Goal: Task Accomplishment & Management: Complete application form

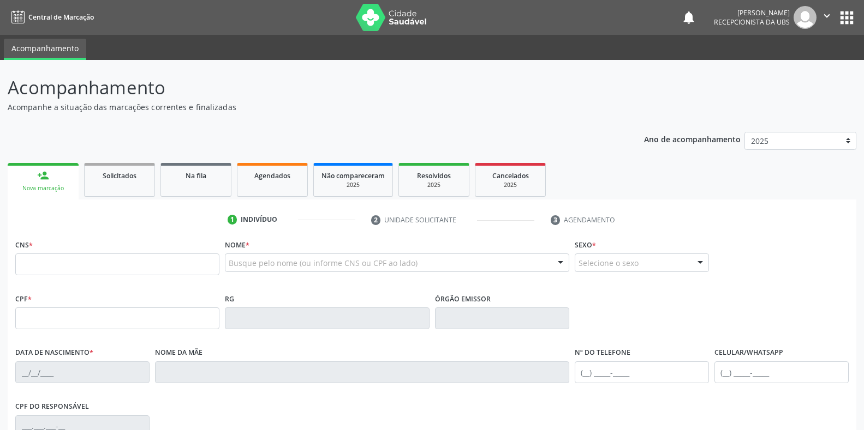
click at [41, 189] on div "Nova marcação" at bounding box center [43, 188] width 56 height 8
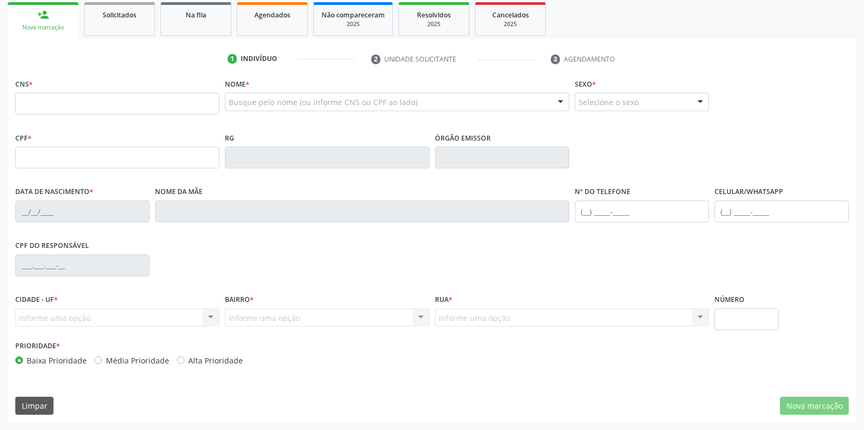
click at [45, 28] on div "Nova marcação" at bounding box center [43, 27] width 56 height 8
click at [23, 100] on input "text" at bounding box center [117, 104] width 204 height 22
type input "8"
type input "700 0095 0195 0802"
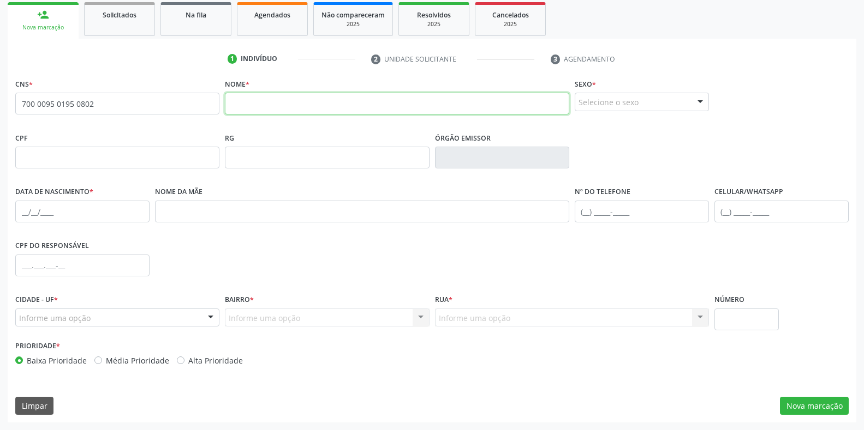
click at [228, 98] on input "text" at bounding box center [397, 104] width 344 height 22
click at [277, 105] on input "[PERSON_NAME]" at bounding box center [397, 104] width 344 height 22
type input "c"
click at [99, 105] on input "700 0095 0195 0802" at bounding box center [117, 104] width 204 height 22
click at [93, 99] on input "700 0095 0195 0802" at bounding box center [117, 104] width 204 height 22
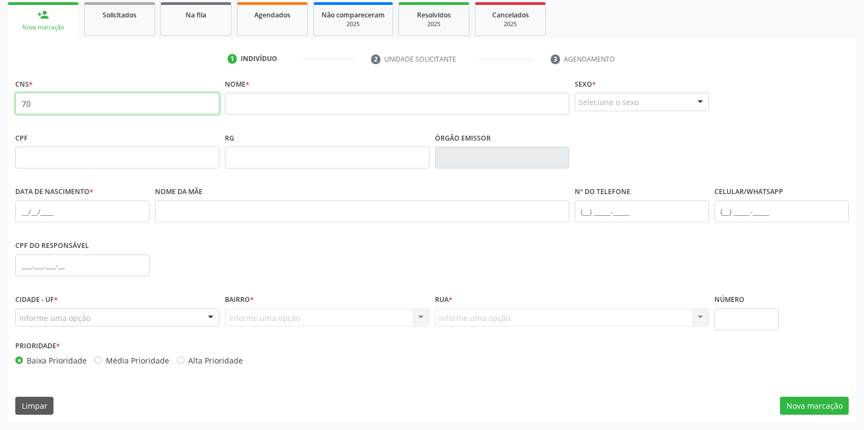
type input "7"
type input "700 0950 1950 802"
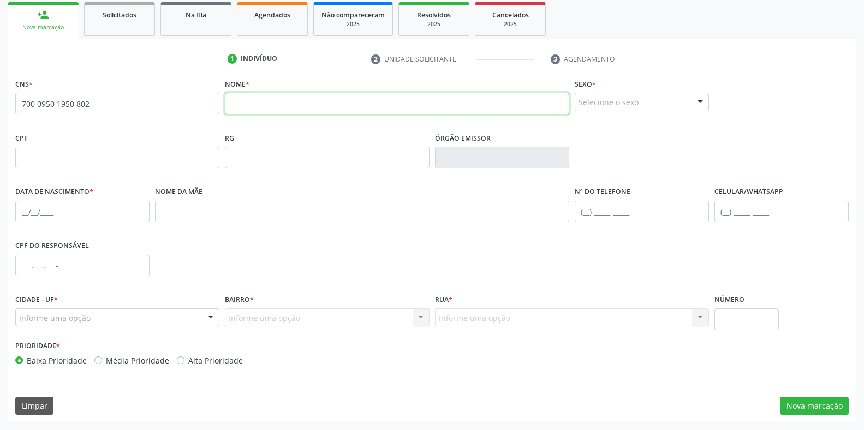
click at [233, 100] on input "text" at bounding box center [397, 104] width 344 height 22
type input "c"
click at [93, 103] on input "700 0950 1950 802" at bounding box center [117, 104] width 204 height 22
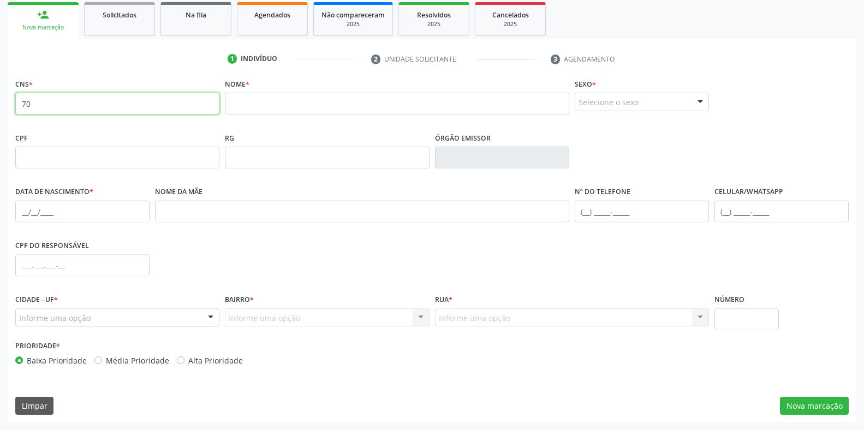
type input "7"
click at [64, 31] on div "Nova marcação" at bounding box center [43, 27] width 56 height 8
click at [26, 102] on input "text" at bounding box center [117, 104] width 204 height 22
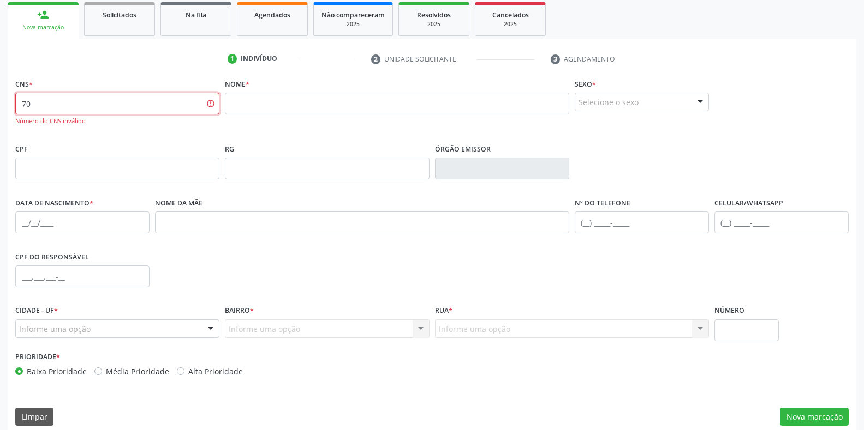
type input "7"
click at [154, 71] on div "1 Indivíduo 2 Unidade solicitante 3 Agendamento CNS * Número do CNS inválido No…" at bounding box center [432, 242] width 848 height 384
click at [57, 27] on div "Nova marcação" at bounding box center [43, 27] width 56 height 8
click at [57, 29] on div "Nova marcação" at bounding box center [43, 27] width 56 height 8
click at [57, 30] on div "Nova marcação" at bounding box center [43, 27] width 56 height 8
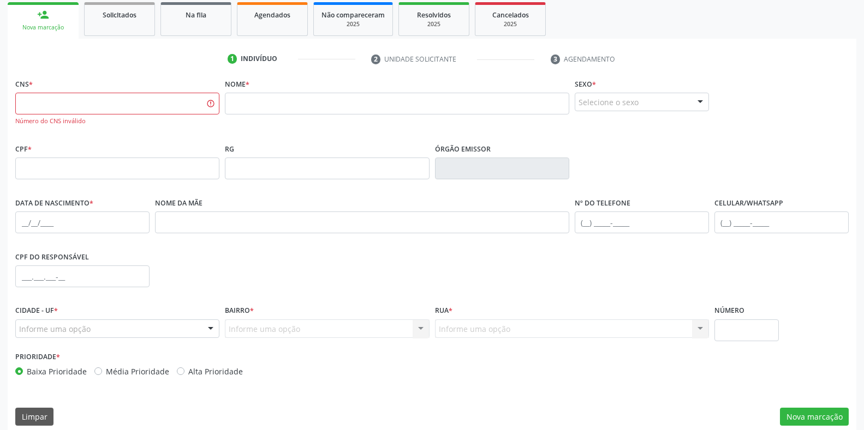
click at [57, 31] on div "Nova marcação" at bounding box center [43, 27] width 56 height 8
click at [57, 35] on link "person_add Nova marcação" at bounding box center [43, 20] width 71 height 37
drag, startPoint x: 57, startPoint y: 35, endPoint x: 57, endPoint y: 42, distance: 6.5
click at [57, 38] on link "person_add Nova marcação" at bounding box center [43, 20] width 71 height 37
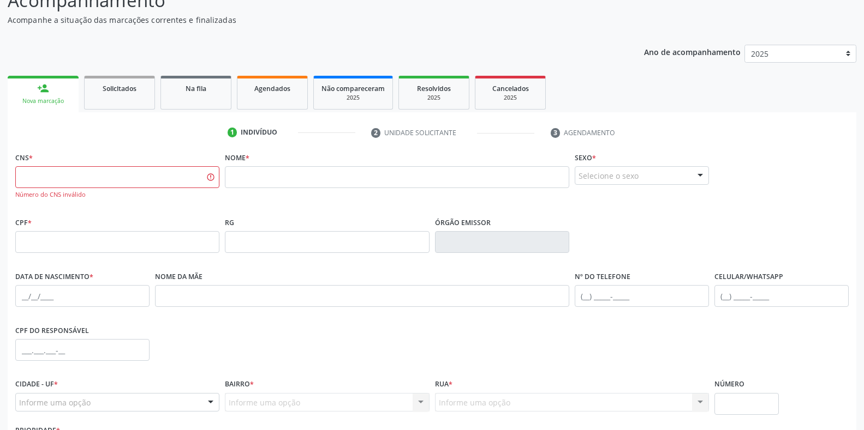
scroll to position [0, 0]
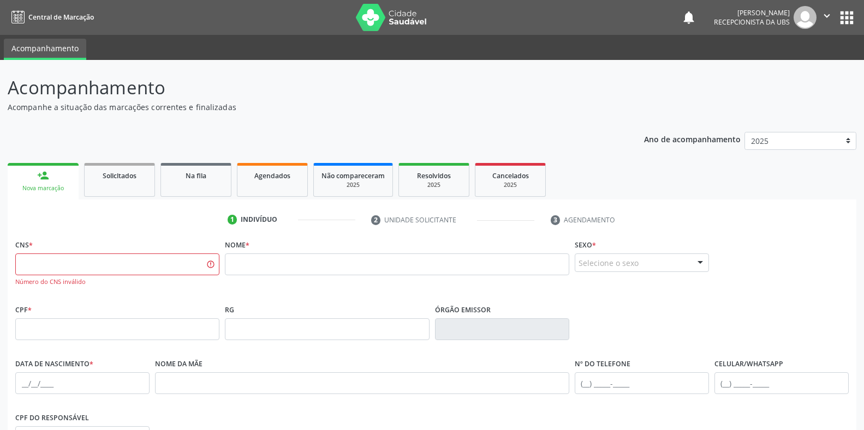
click at [39, 188] on div "Nova marcação" at bounding box center [43, 188] width 56 height 8
click at [30, 187] on div "Nova marcação" at bounding box center [43, 188] width 56 height 8
click at [112, 226] on ul "1 Indivíduo 2 Unidade solicitante 3 Agendamento" at bounding box center [432, 220] width 848 height 18
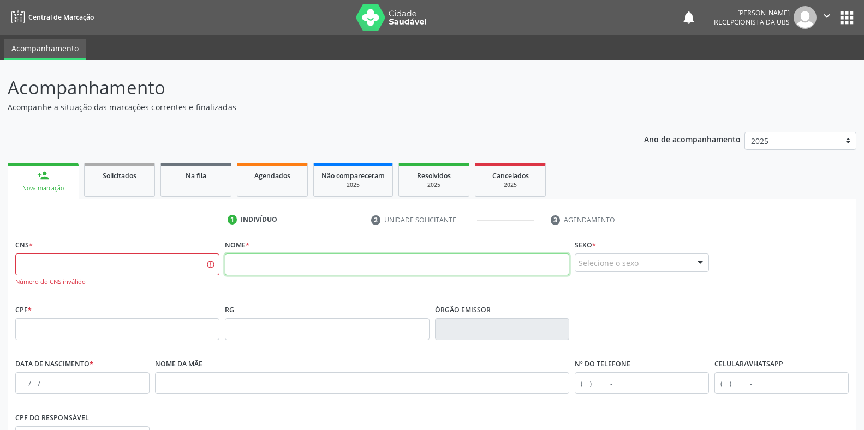
click at [226, 266] on input "text" at bounding box center [397, 265] width 344 height 22
click at [182, 236] on div "1 Indivíduo 2 Unidade solicitante 3 Agendamento CNS * Número do CNS inválido No…" at bounding box center [432, 403] width 848 height 384
click at [59, 188] on div "Nova marcação" at bounding box center [43, 188] width 56 height 8
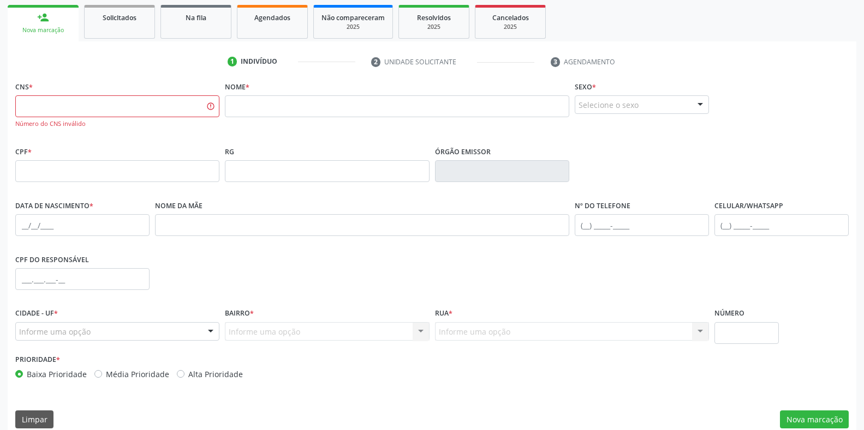
scroll to position [172, 0]
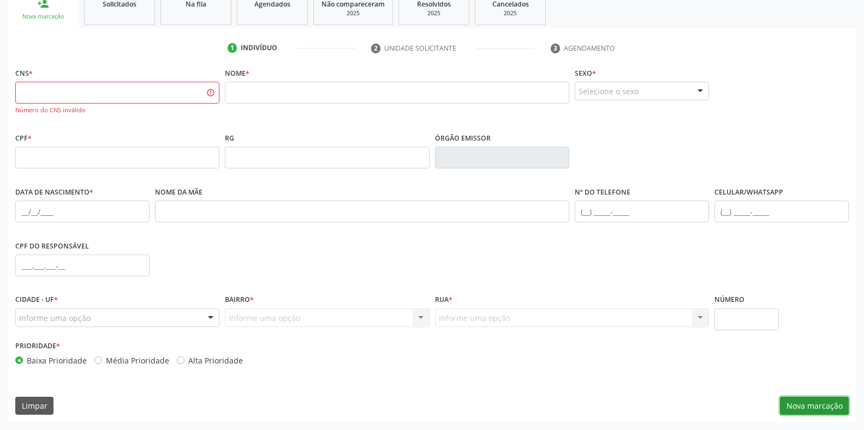
click at [797, 412] on button "Nova marcação" at bounding box center [814, 406] width 69 height 19
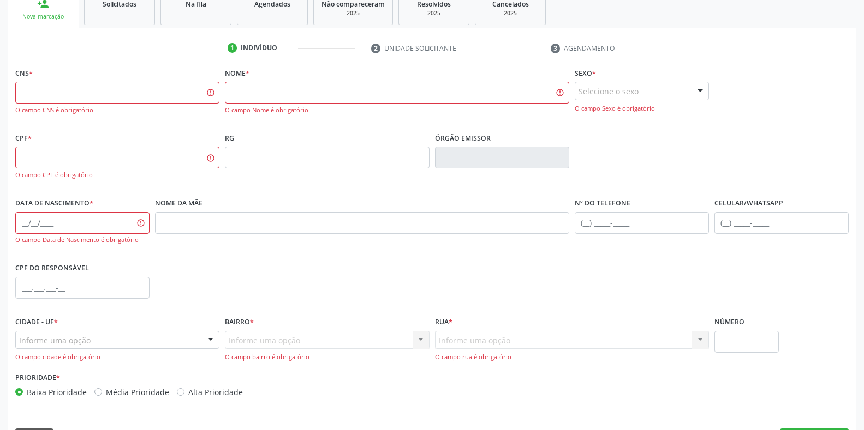
drag, startPoint x: 795, startPoint y: 406, endPoint x: 793, endPoint y: 401, distance: 5.6
click at [793, 402] on div "CNS * O campo CNS é obrigatório Nome * O [GEOGRAPHIC_DATA] é obrigatório Sexo *…" at bounding box center [432, 260] width 848 height 390
click at [42, 14] on div "Nova marcação" at bounding box center [43, 17] width 56 height 8
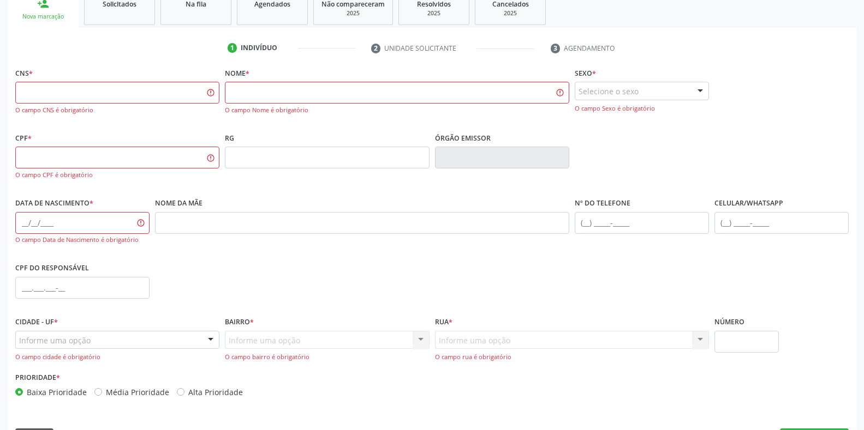
click at [42, 14] on div "Nova marcação" at bounding box center [43, 17] width 56 height 8
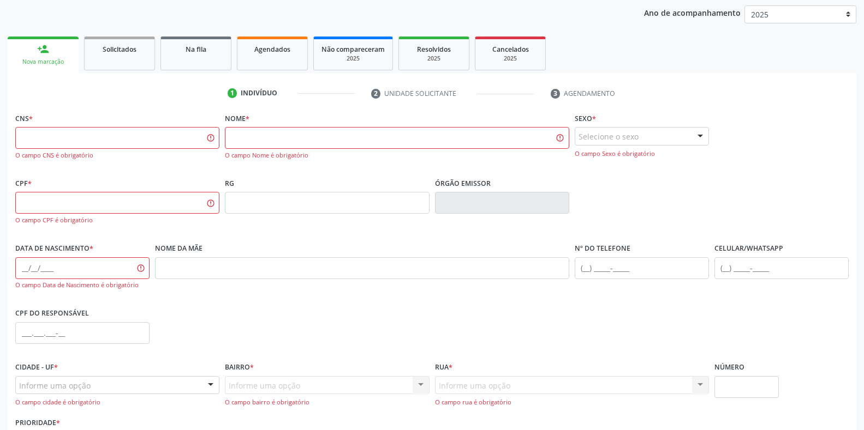
scroll to position [81, 0]
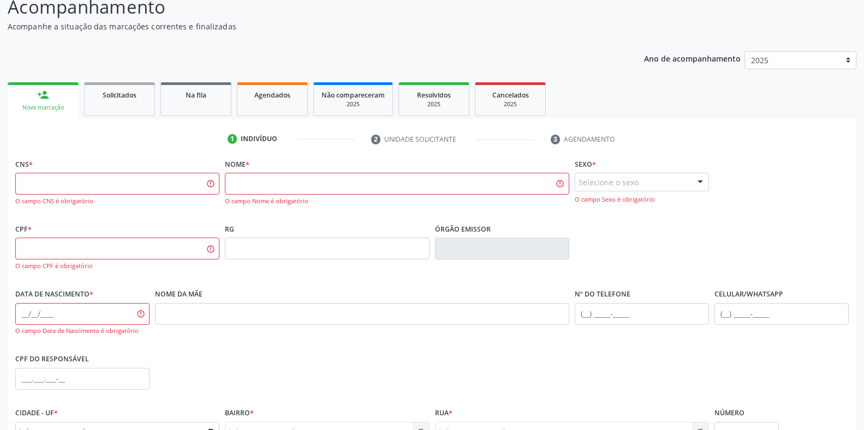
click at [58, 107] on div "Nova marcação" at bounding box center [43, 108] width 56 height 8
click at [767, 187] on div "CNS * O campo CNS é obrigatório Nome * O [GEOGRAPHIC_DATA] é obrigatório Sexo *…" at bounding box center [432, 188] width 839 height 65
click at [46, 109] on div "Nova marcação" at bounding box center [43, 108] width 56 height 8
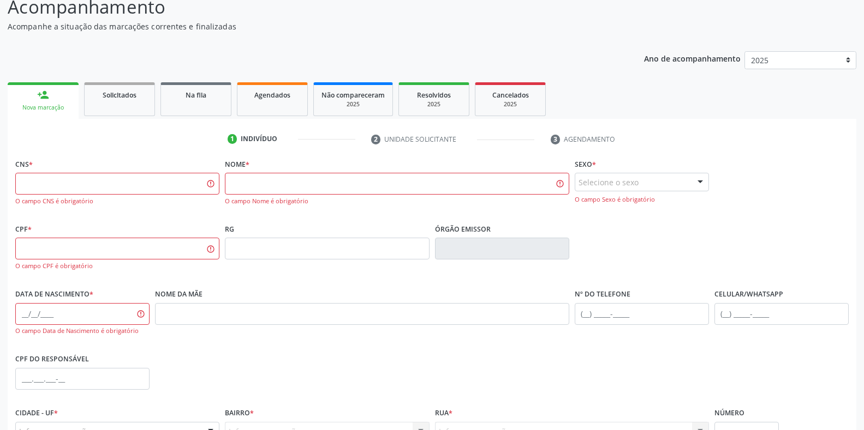
click at [46, 109] on div "Nova marcação" at bounding box center [43, 108] width 56 height 8
click at [39, 106] on div "Nova marcação" at bounding box center [43, 108] width 56 height 8
click at [27, 181] on input "text" at bounding box center [117, 184] width 204 height 22
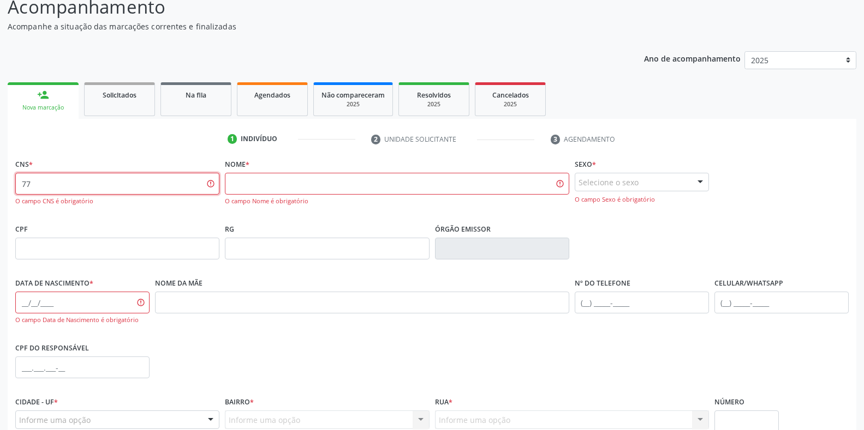
type input "7"
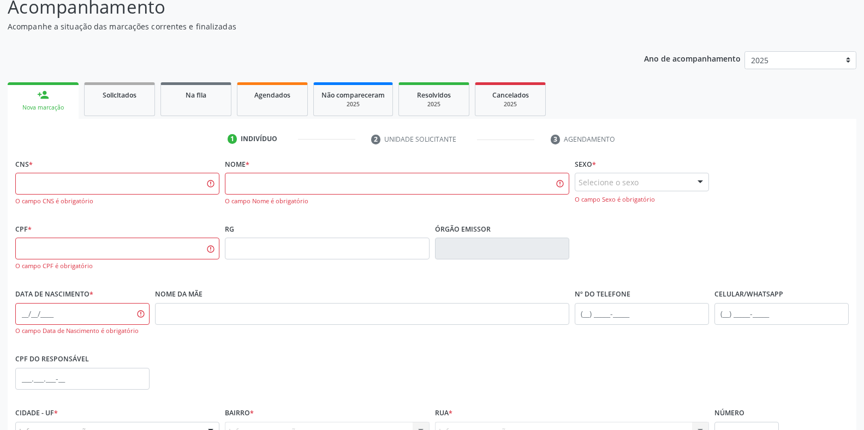
click at [49, 112] on div "Nova marcação" at bounding box center [43, 108] width 56 height 8
click at [17, 182] on input "text" at bounding box center [117, 184] width 204 height 22
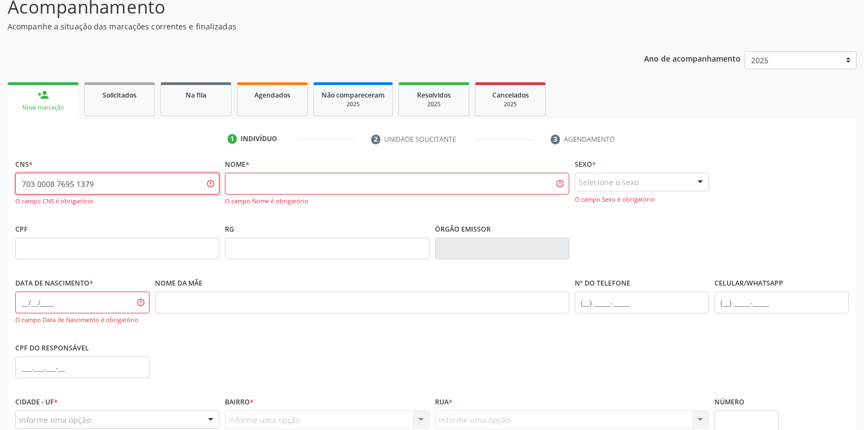
type input "703 0008 7695 1379"
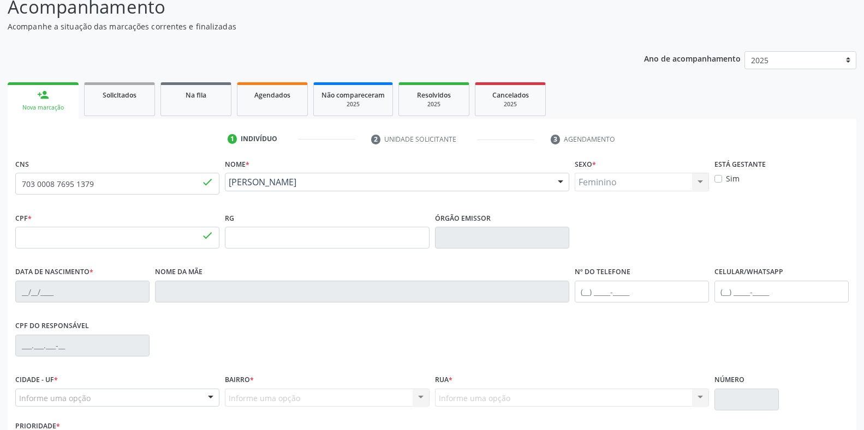
type input "900.147.904-91"
type input "[DATE]"
type input "[PERSON_NAME] das [PERSON_NAME]"
type input "[PHONE_NUMBER]"
type input "005.783.984-00"
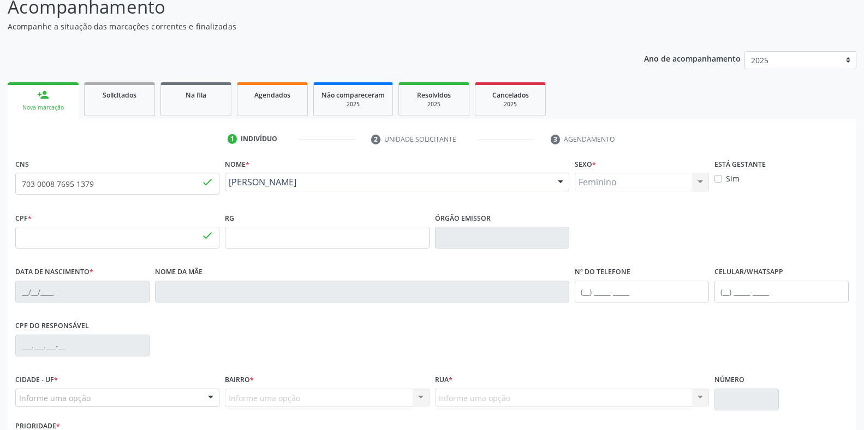
type input "1228"
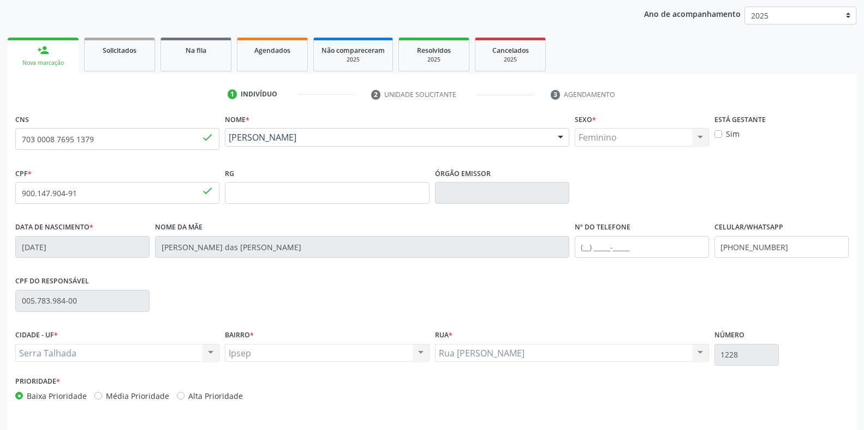
scroll to position [161, 0]
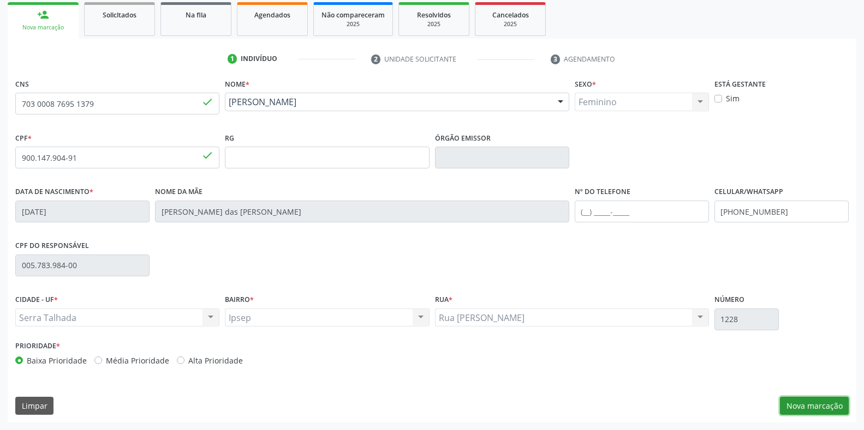
click at [801, 407] on button "Nova marcação" at bounding box center [814, 406] width 69 height 19
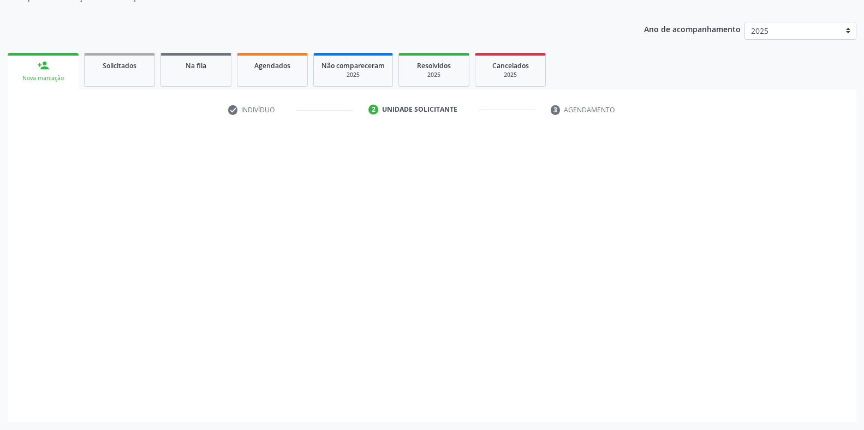
scroll to position [110, 0]
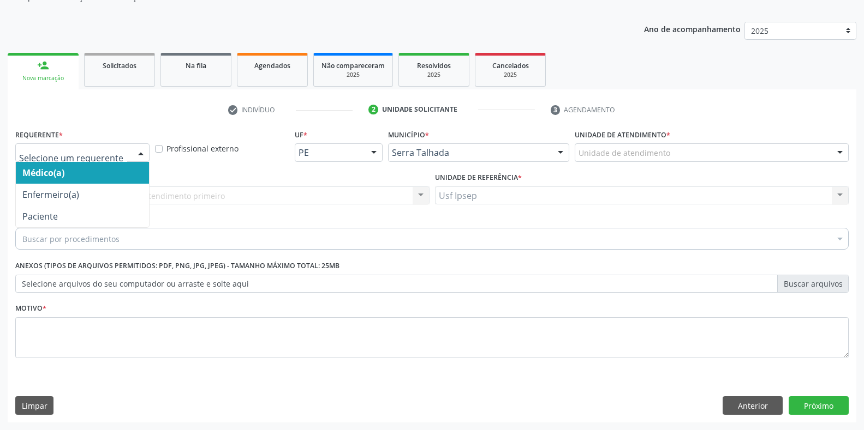
click at [143, 152] on div at bounding box center [141, 153] width 16 height 19
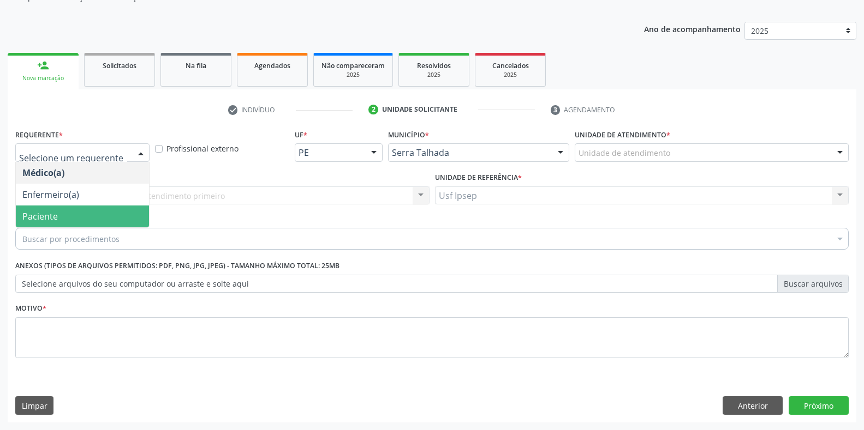
click at [81, 221] on span "Paciente" at bounding box center [82, 217] width 133 height 22
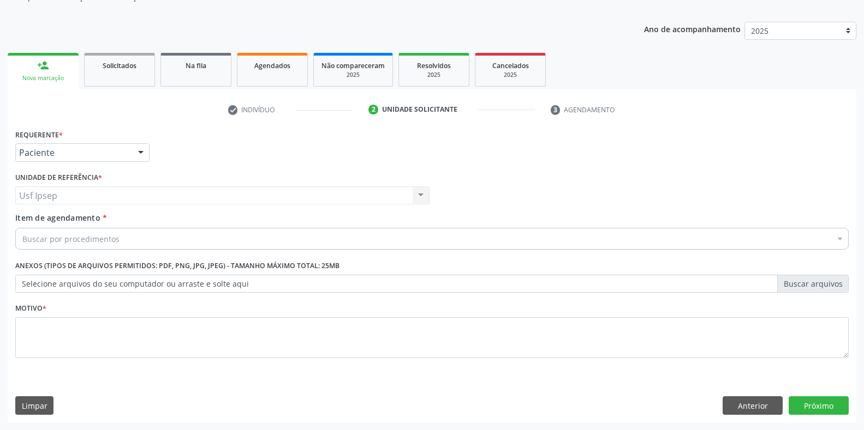
click at [25, 219] on span "Item de agendamento" at bounding box center [57, 218] width 85 height 10
click at [22, 228] on input "Item de agendamento *" at bounding box center [22, 239] width 0 height 22
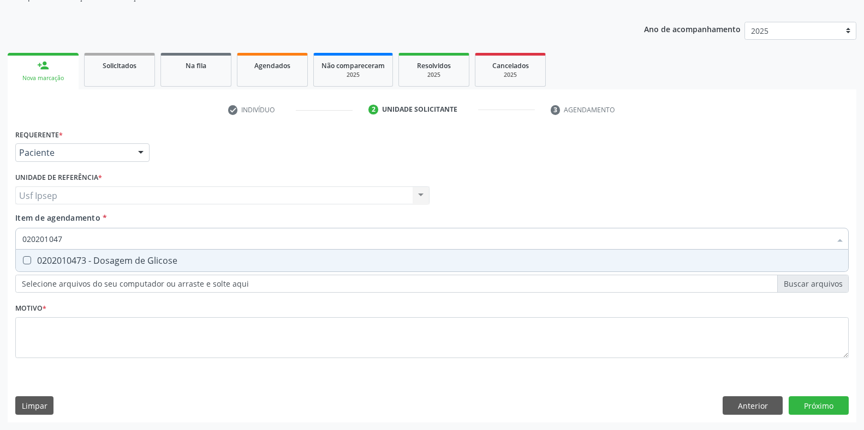
type input "0202010473"
click at [26, 260] on Glicose at bounding box center [27, 260] width 8 height 8
click at [23, 260] on Glicose "checkbox" at bounding box center [19, 260] width 7 height 7
checkbox Glicose "true"
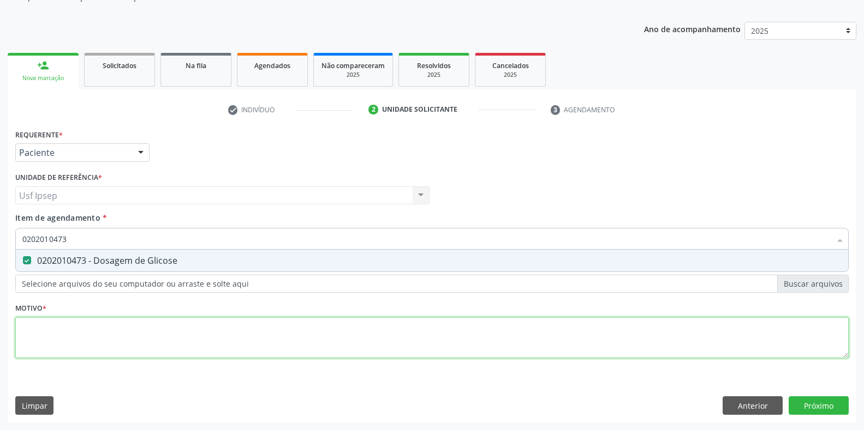
click at [28, 337] on div "Requerente * Paciente Médico(a) Enfermeiro(a) Paciente Nenhum resultado encontr…" at bounding box center [431, 250] width 833 height 247
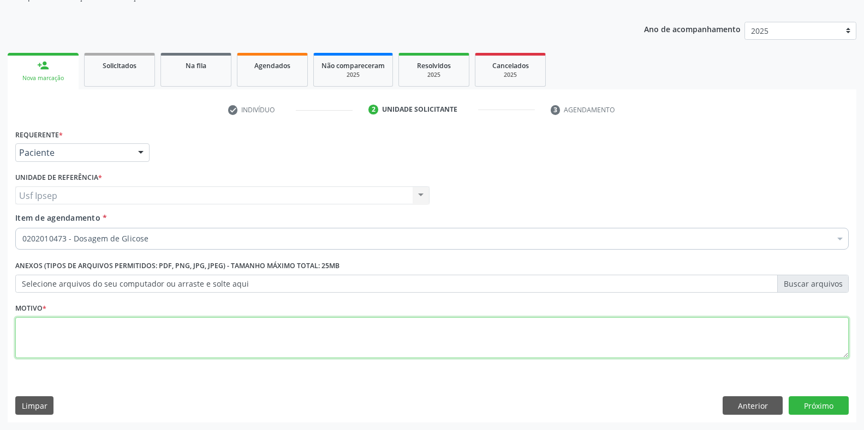
type textarea "1"
click at [30, 325] on textarea "1" at bounding box center [431, 338] width 833 height 41
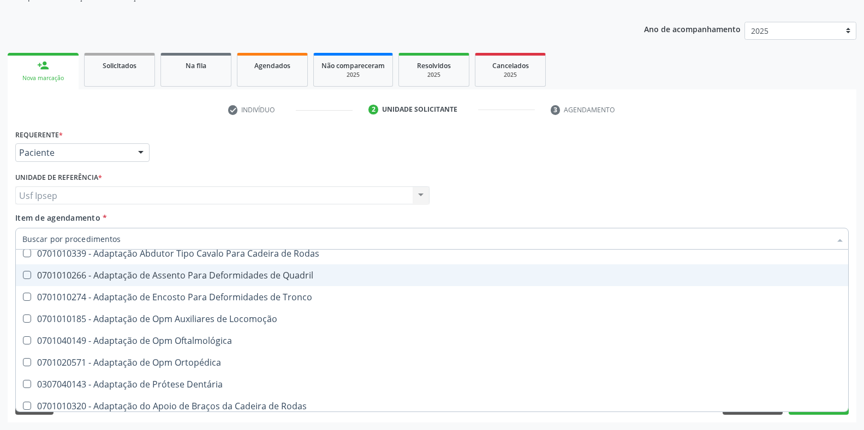
scroll to position [0, 0]
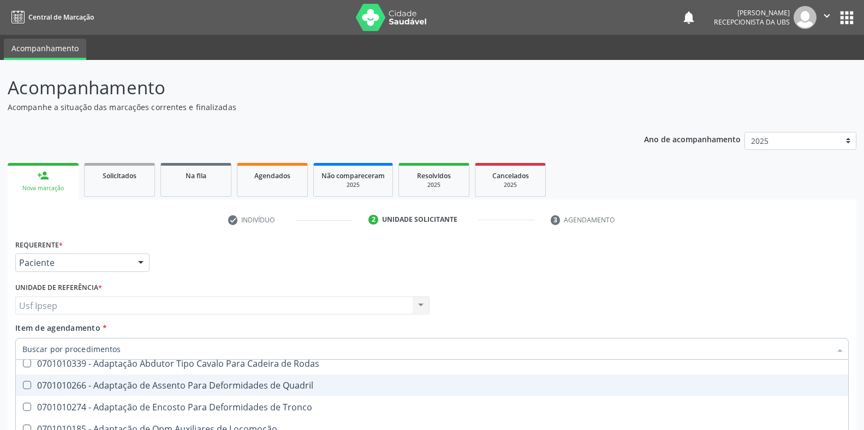
drag, startPoint x: 144, startPoint y: 264, endPoint x: 113, endPoint y: 263, distance: 31.1
click at [144, 264] on div at bounding box center [141, 263] width 16 height 19
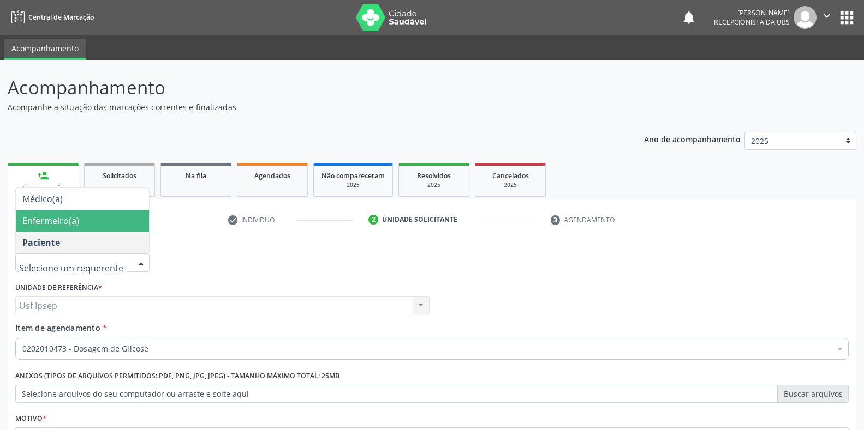
click at [174, 217] on ul "check Indivíduo 2 Unidade solicitante 3 Agendamento" at bounding box center [432, 220] width 848 height 18
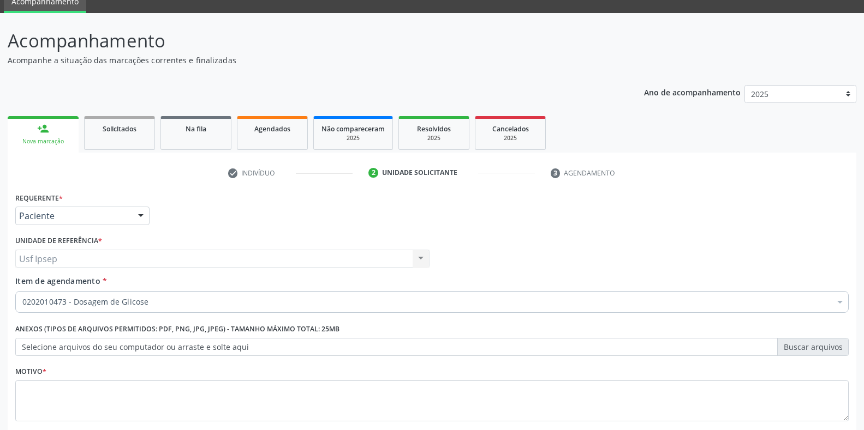
scroll to position [110, 0]
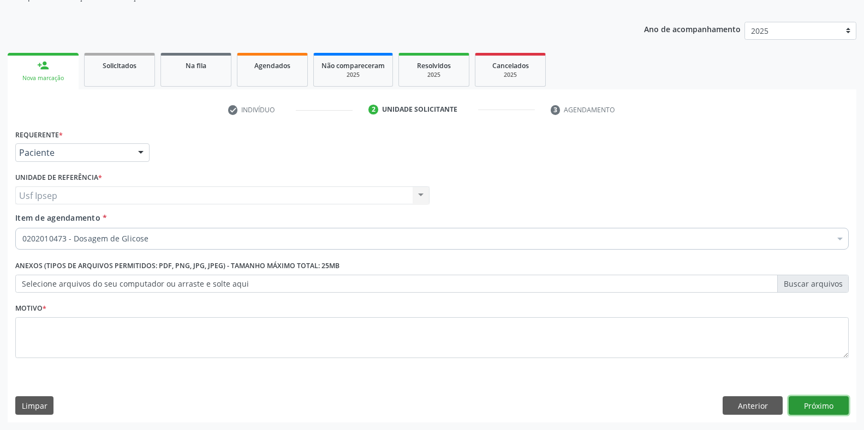
click at [804, 402] on button "Próximo" at bounding box center [818, 406] width 60 height 19
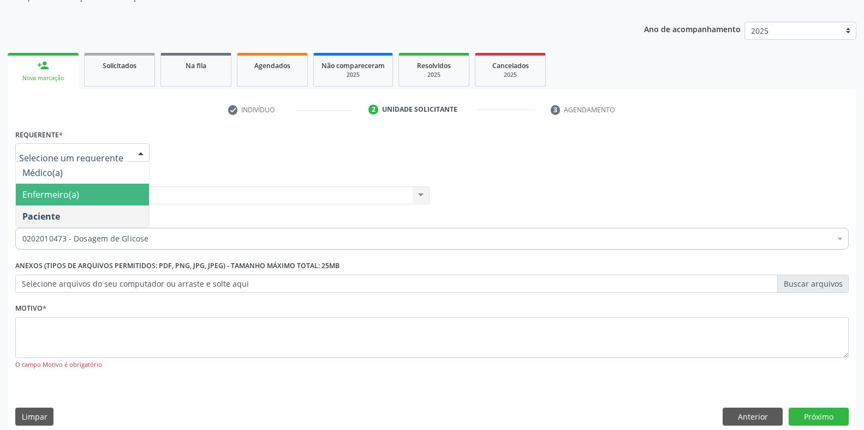
click at [141, 148] on div at bounding box center [141, 153] width 16 height 19
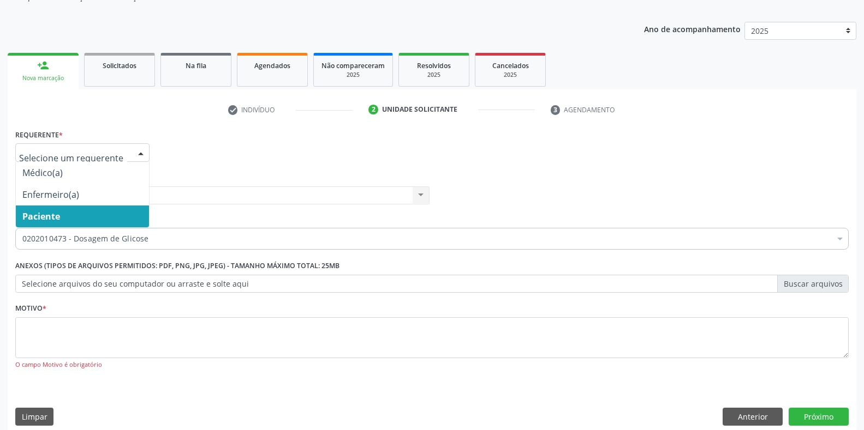
click at [51, 217] on span "Paciente" at bounding box center [41, 217] width 38 height 12
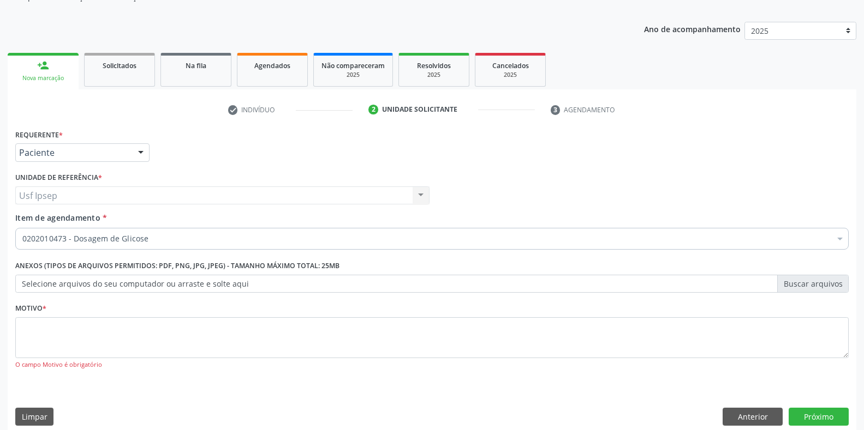
click at [32, 217] on span "Item de agendamento" at bounding box center [57, 218] width 85 height 10
click at [22, 228] on input "Item de agendamento *" at bounding box center [22, 239] width 0 height 22
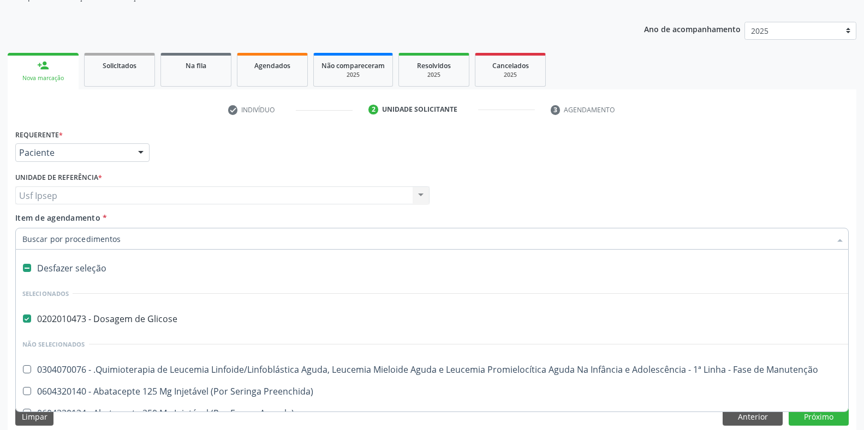
click at [25, 238] on input "Item de agendamento *" at bounding box center [426, 239] width 808 height 22
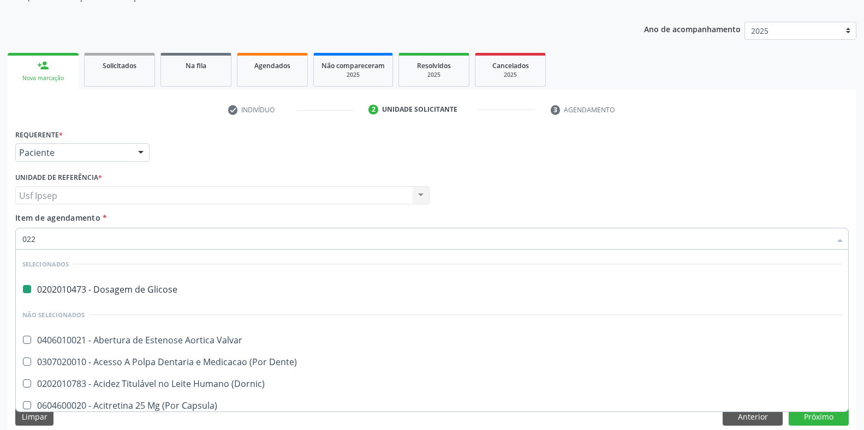
type input "0220"
checkbox Glicose "false"
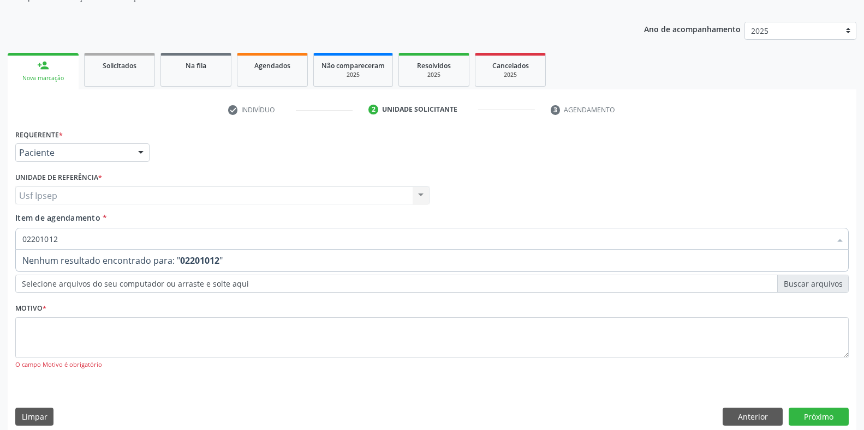
type input "022010120"
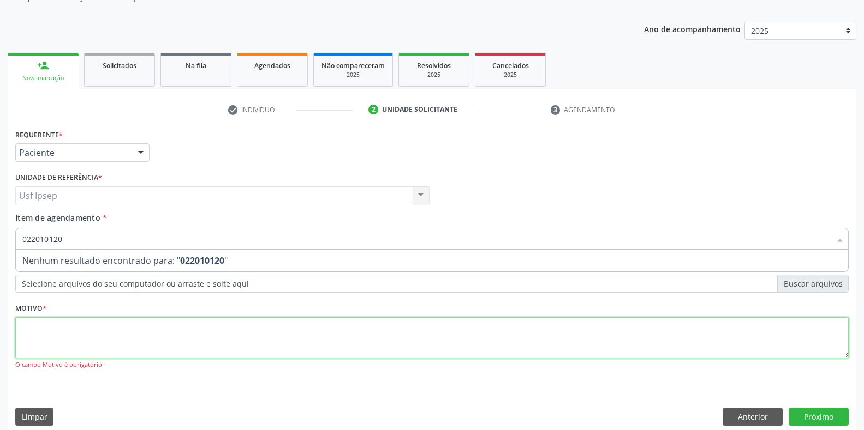
click at [25, 338] on div "Requerente * Paciente Médico(a) Enfermeiro(a) Paciente Nenhum resultado encontr…" at bounding box center [431, 256] width 833 height 258
type textarea "1"
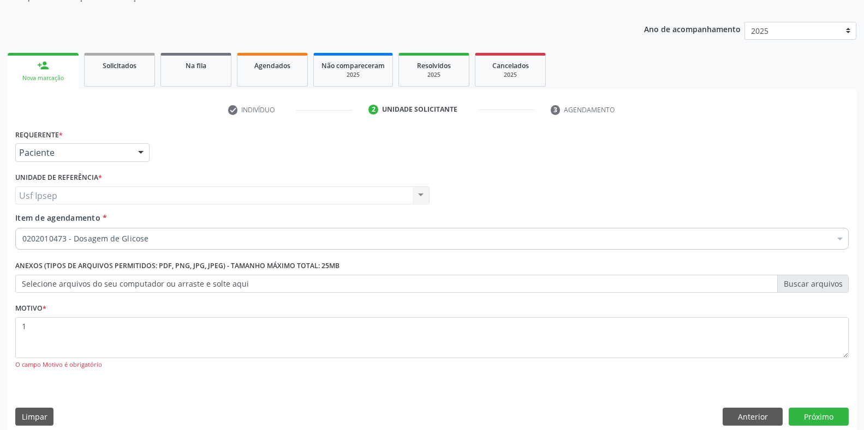
drag, startPoint x: 116, startPoint y: 155, endPoint x: 111, endPoint y: 151, distance: 6.6
drag, startPoint x: 111, startPoint y: 151, endPoint x: 807, endPoint y: 415, distance: 744.3
click at [807, 415] on button "Próximo" at bounding box center [818, 417] width 60 height 19
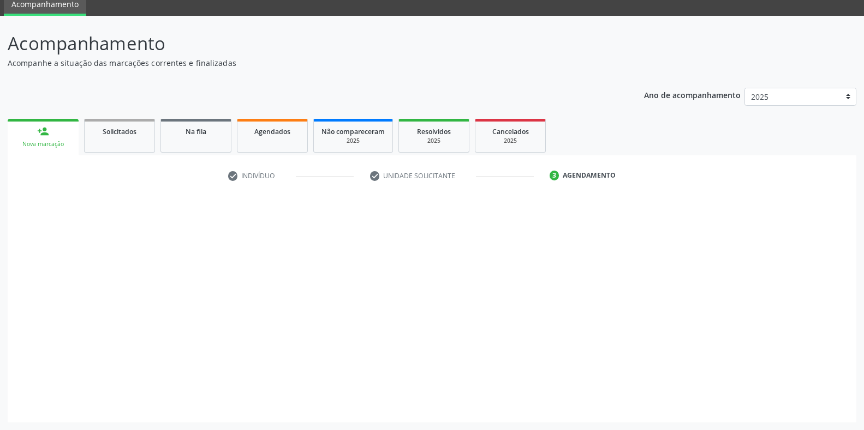
scroll to position [44, 0]
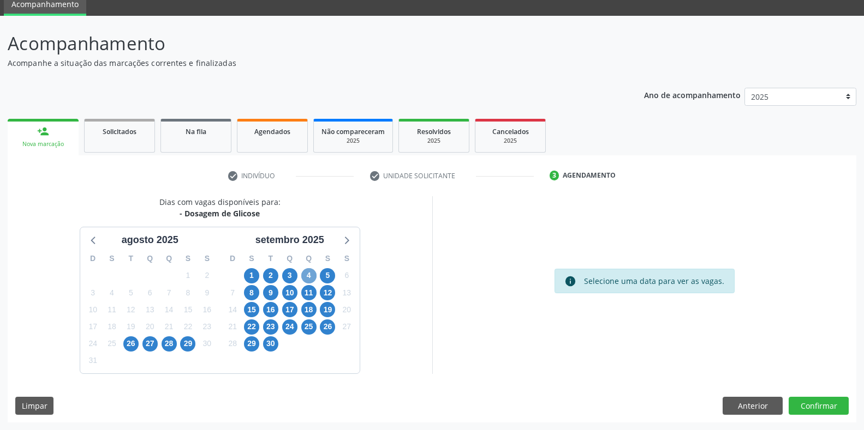
click at [309, 278] on span "4" at bounding box center [308, 275] width 15 height 15
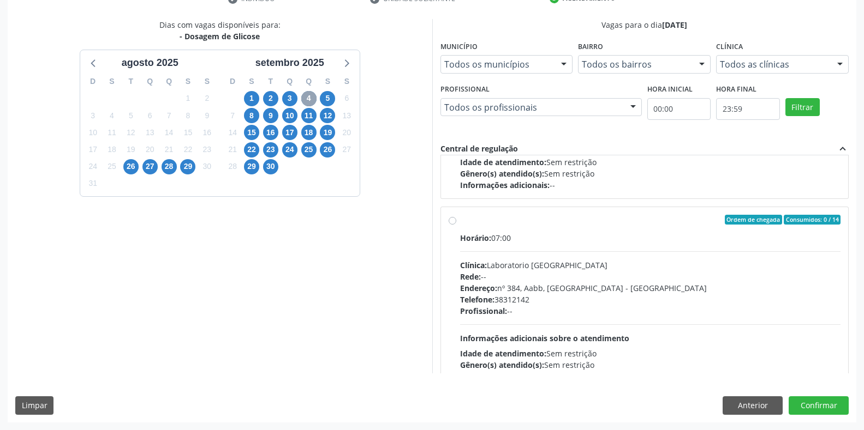
scroll to position [364, 0]
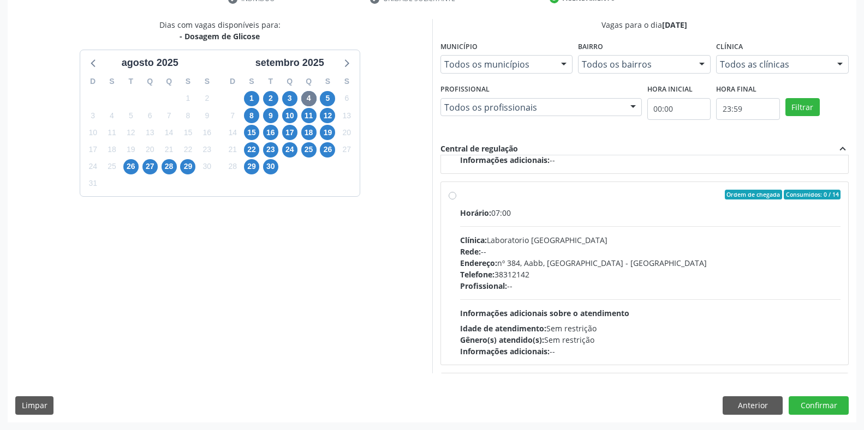
click at [460, 198] on label "Ordem de chegada Consumidos: 0 / 14 Horário: 07:00 Clínica: Laboratorio [GEOGRA…" at bounding box center [650, 274] width 381 height 168
click at [455, 198] on input "Ordem de chegada Consumidos: 0 / 14 Horário: 07:00 Clínica: Laboratorio [GEOGRA…" at bounding box center [452, 195] width 8 height 10
radio input "true"
click at [822, 404] on button "Confirmar" at bounding box center [818, 406] width 60 height 19
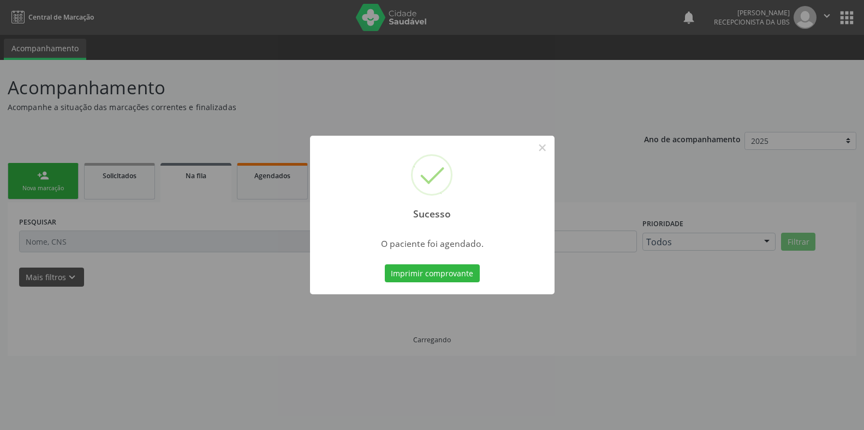
scroll to position [0, 0]
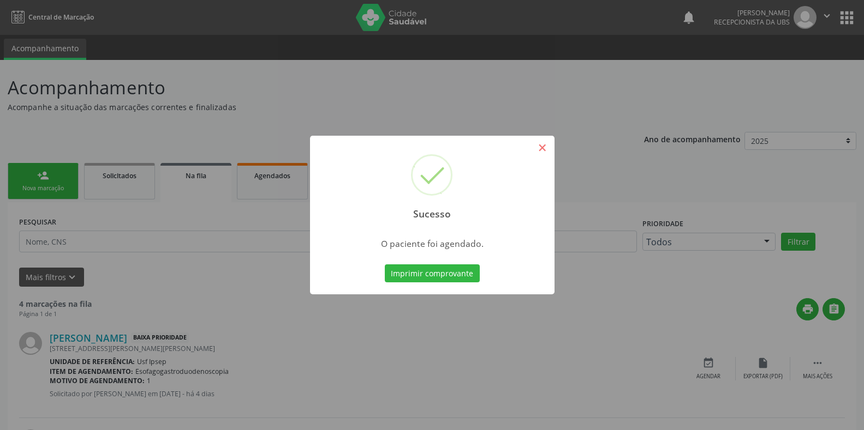
click at [542, 148] on button "×" at bounding box center [542, 148] width 19 height 19
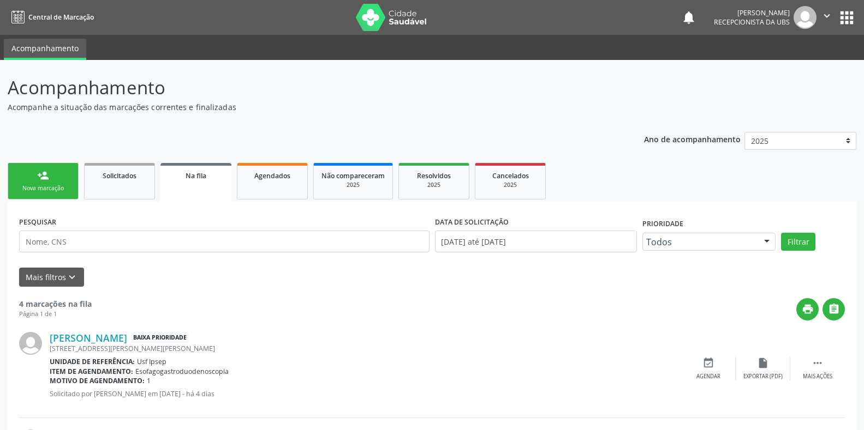
click at [43, 185] on div "Nova marcação" at bounding box center [43, 188] width 55 height 8
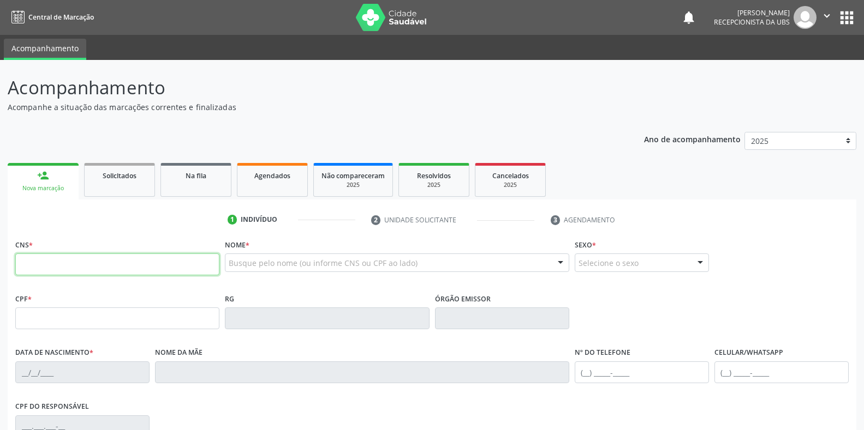
click at [27, 260] on input "text" at bounding box center [117, 265] width 204 height 22
click at [27, 255] on input "text" at bounding box center [117, 265] width 204 height 22
click at [17, 255] on input "text" at bounding box center [117, 265] width 204 height 22
drag, startPoint x: 20, startPoint y: 267, endPoint x: 15, endPoint y: 267, distance: 5.5
click at [16, 267] on input "text" at bounding box center [117, 265] width 204 height 22
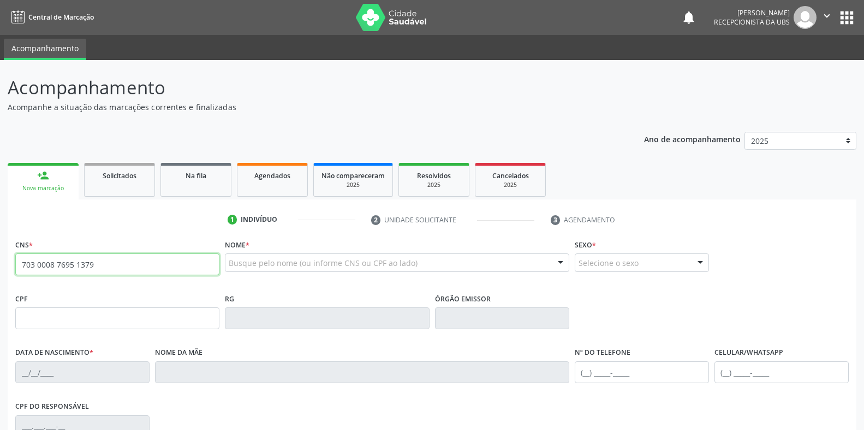
type input "703 0008 7695 1379"
type input "900.147.904-91"
type input "[DATE]"
type input "[PERSON_NAME] das [PERSON_NAME]"
type input "[PHONE_NUMBER]"
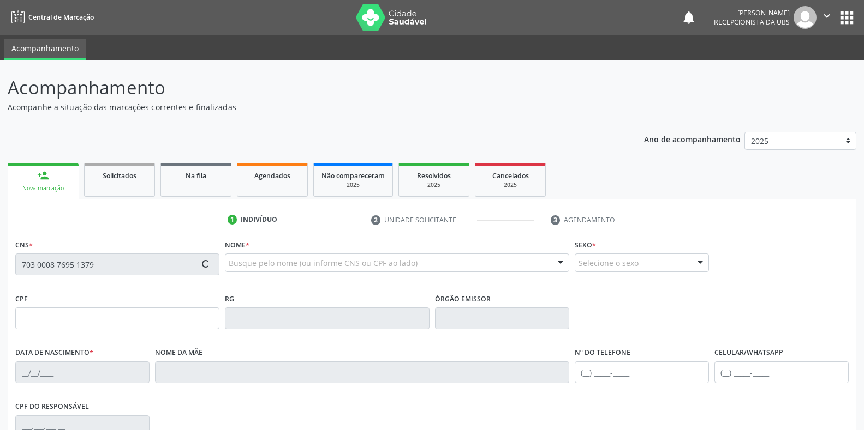
type input "[PHONE_NUMBER]"
type input "005.783.984-00"
type input "1228"
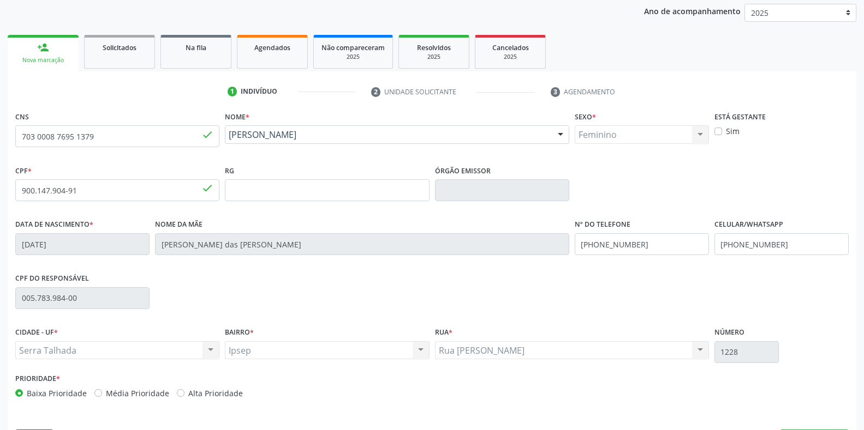
scroll to position [161, 0]
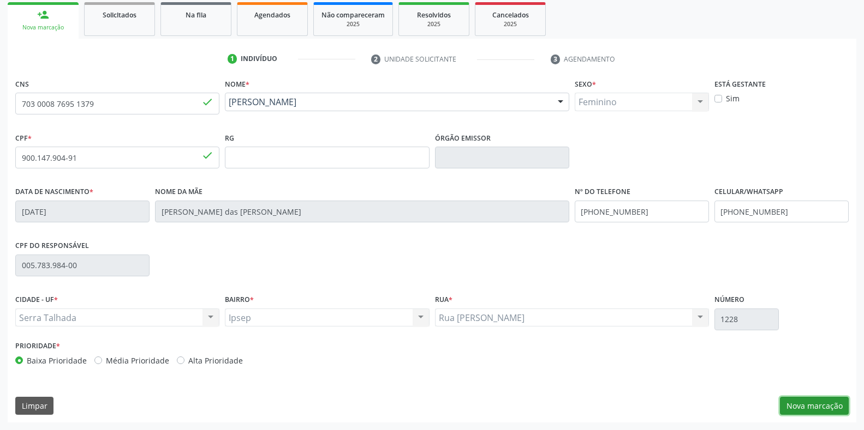
click at [803, 402] on button "Nova marcação" at bounding box center [814, 406] width 69 height 19
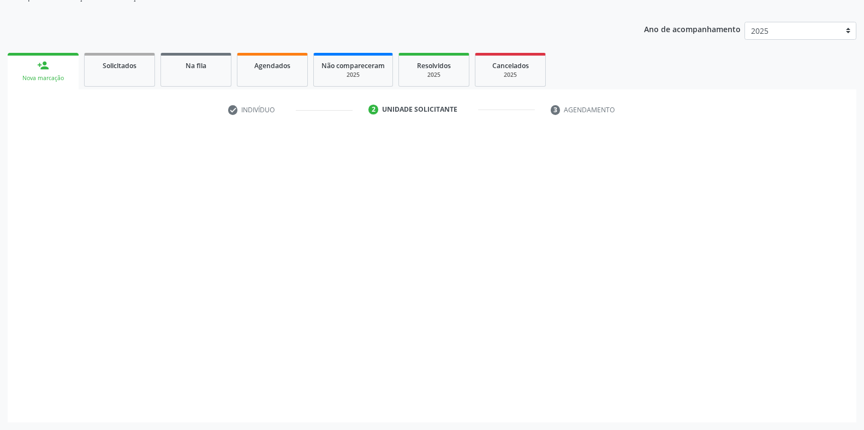
scroll to position [110, 0]
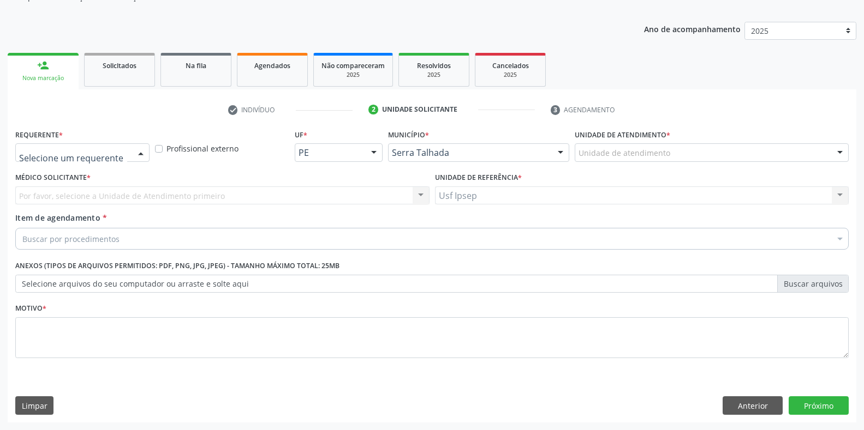
click at [140, 148] on div at bounding box center [141, 153] width 16 height 19
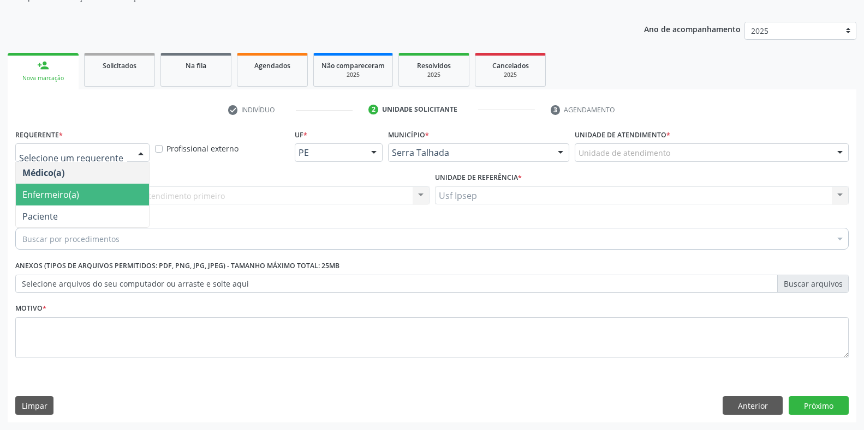
click at [57, 196] on span "Enfermeiro(a)" at bounding box center [50, 195] width 57 height 12
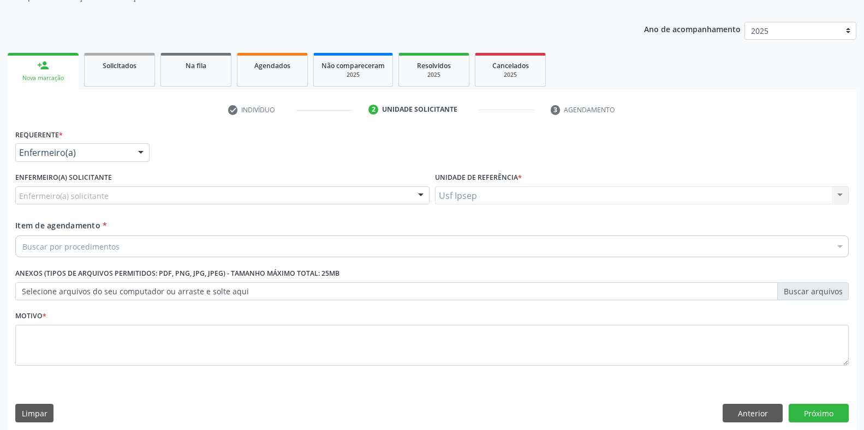
click at [141, 151] on div at bounding box center [141, 153] width 16 height 19
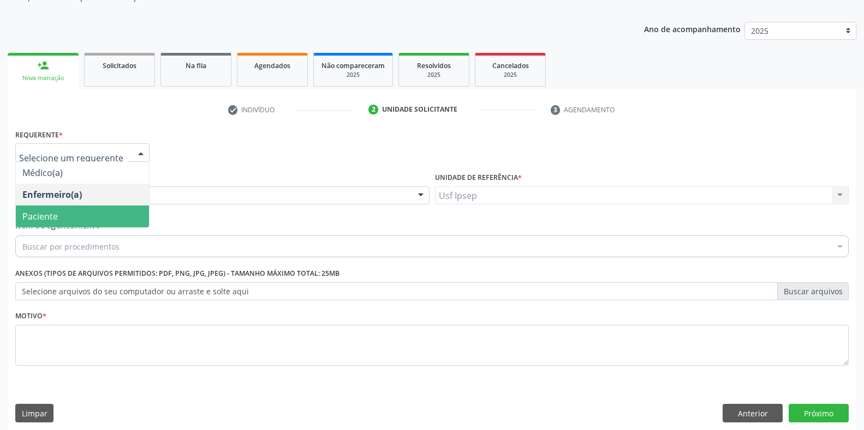
click at [67, 217] on span "Paciente" at bounding box center [82, 217] width 133 height 22
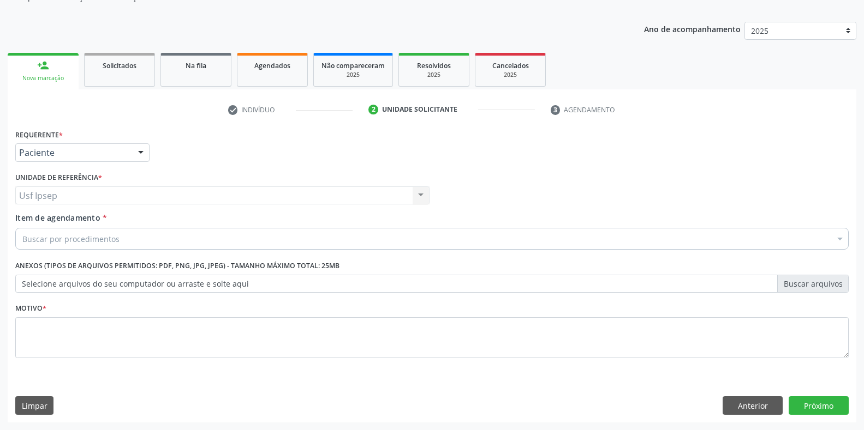
click at [46, 216] on span "Item de agendamento" at bounding box center [57, 218] width 85 height 10
click at [22, 228] on input "Item de agendamento *" at bounding box center [22, 239] width 0 height 22
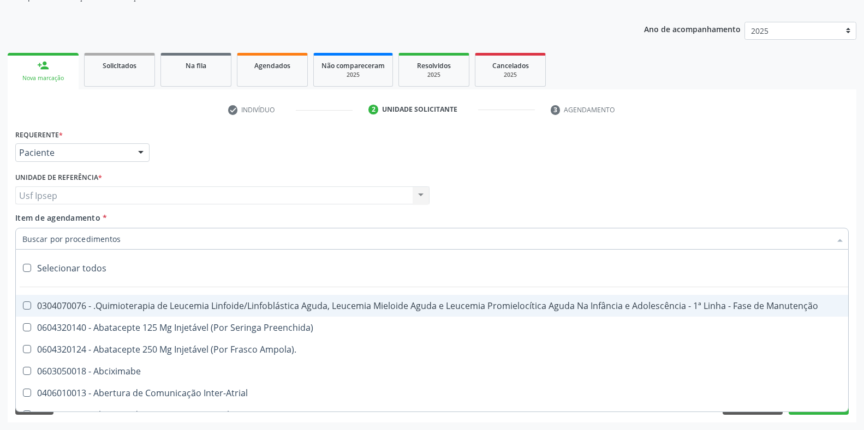
drag, startPoint x: 45, startPoint y: 244, endPoint x: 1, endPoint y: 236, distance: 44.4
click at [14, 241] on div "Item de agendamento * Selecionar todos 0304070076 - .Quimioterapia de Leucemia …" at bounding box center [432, 233] width 839 height 42
click at [33, 237] on input "Item de agendamento *" at bounding box center [426, 239] width 808 height 22
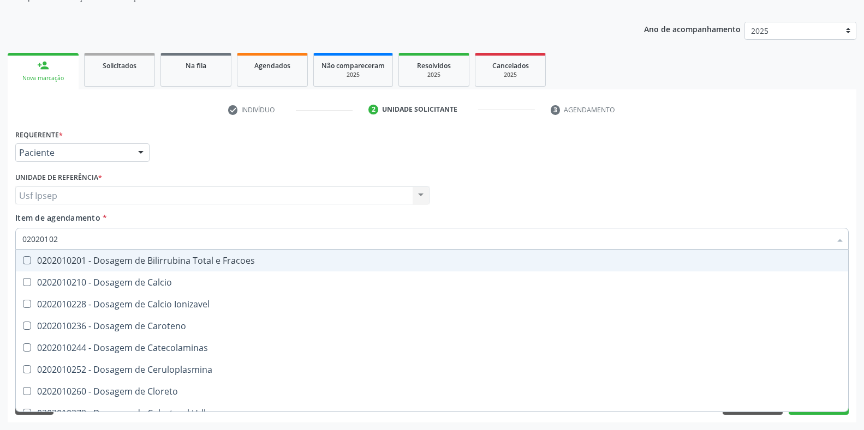
type input "020201020"
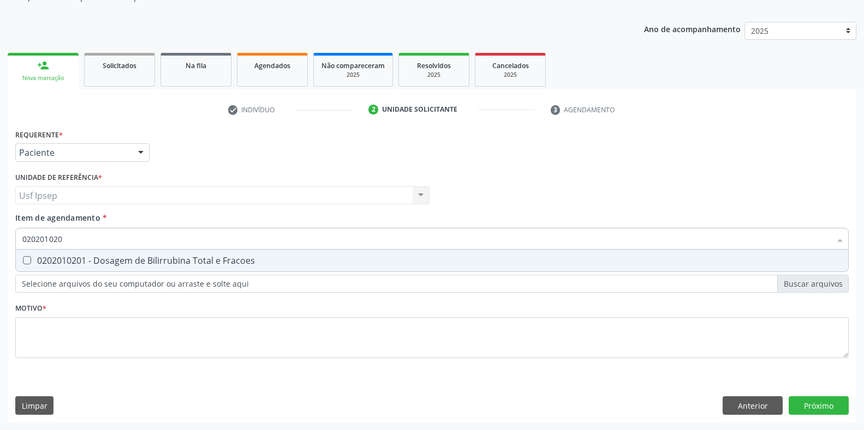
click at [27, 257] on Fracoes at bounding box center [27, 260] width 8 height 8
click at [23, 257] on Fracoes "checkbox" at bounding box center [19, 260] width 7 height 7
checkbox Fracoes "true"
click at [65, 241] on input "020201020" at bounding box center [426, 239] width 808 height 22
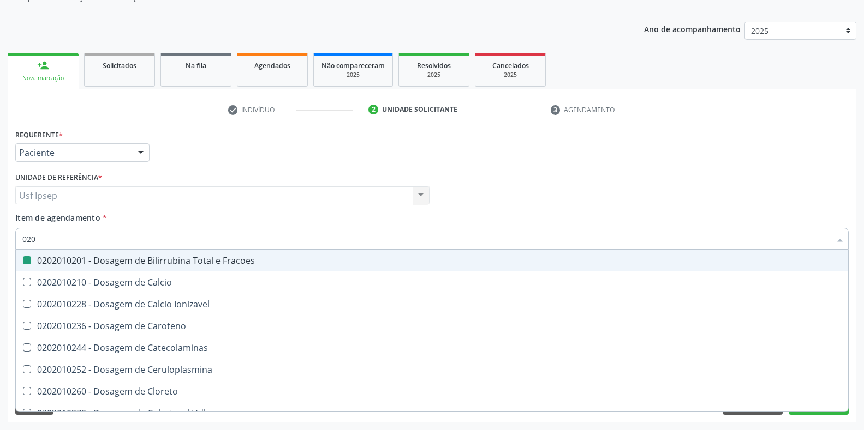
type input "02"
checkbox Fracoes "false"
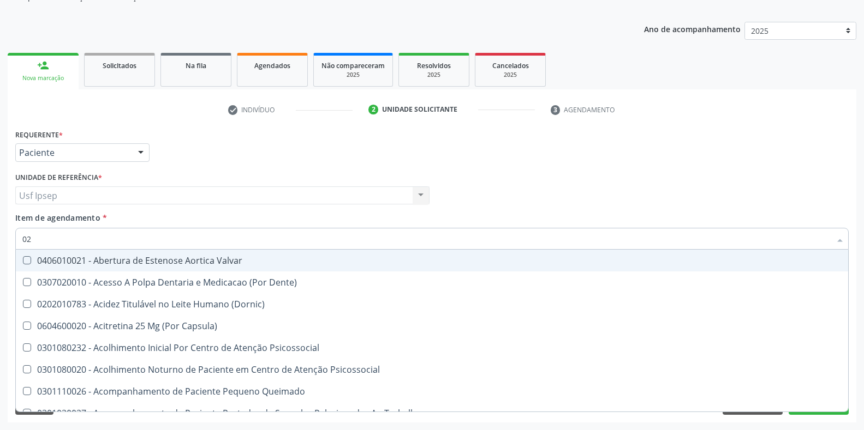
click at [31, 234] on input "02" at bounding box center [426, 239] width 808 height 22
type input "0202"
checkbox Cardiovasculares "true"
type input "02020"
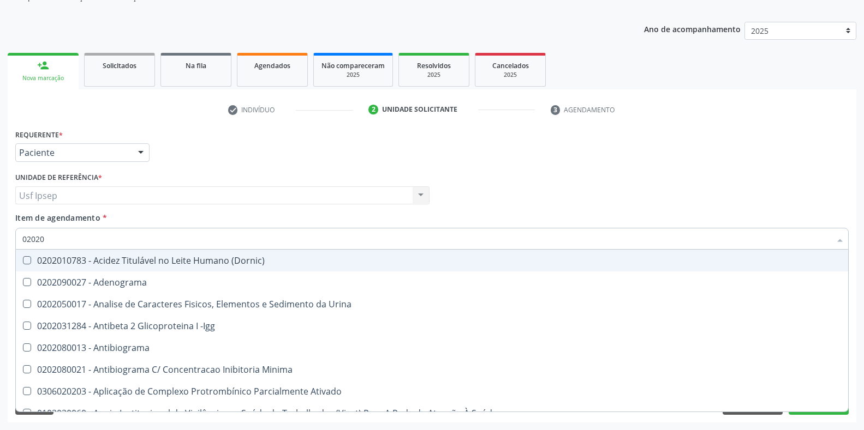
checkbox Fracoes "true"
checkbox C4 "false"
type input "020201"
checkbox Plaquetas "true"
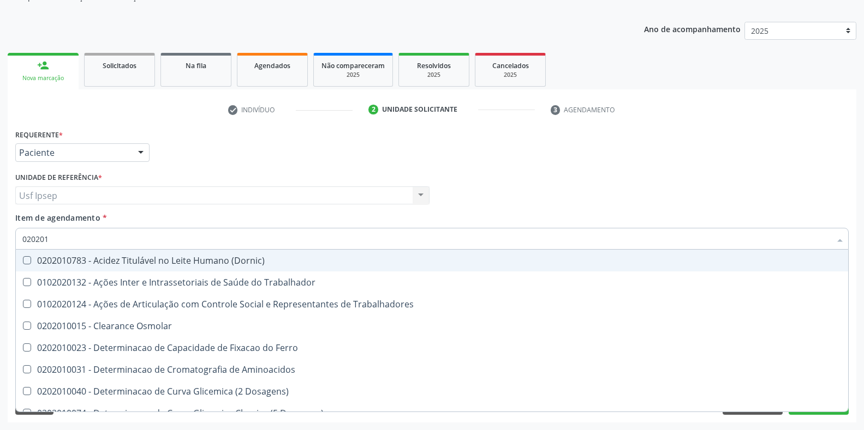
type input "0202010"
checkbox Vanilmandelico "true"
checkbox Fracoes "false"
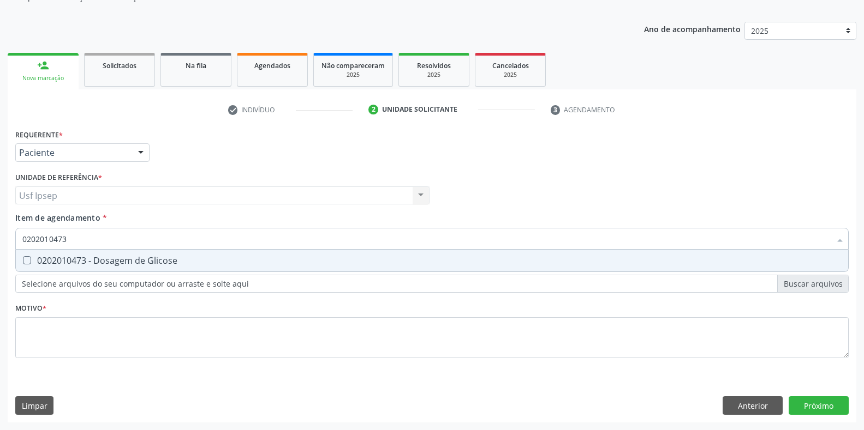
type input "0202010473"
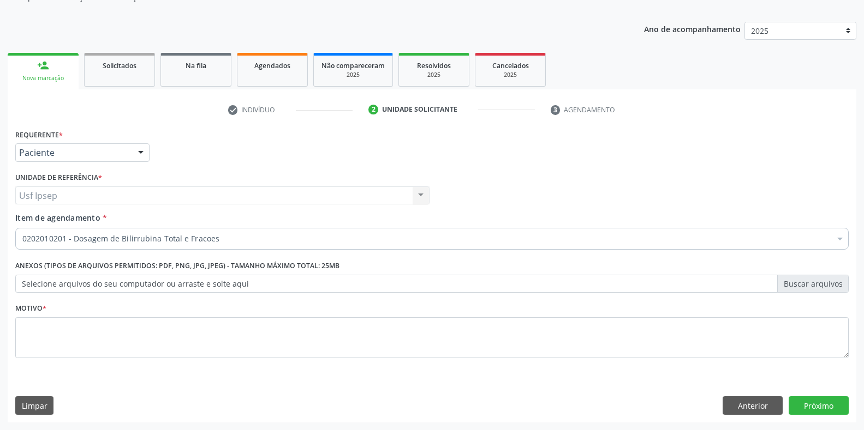
drag, startPoint x: 38, startPoint y: 264, endPoint x: 557, endPoint y: 169, distance: 527.1
click at [557, 169] on div "Requerente * Paciente Médico(a) Enfermeiro(a) Paciente Nenhum resultado encontr…" at bounding box center [431, 250] width 833 height 247
click at [224, 166] on div "Requerente * Paciente Médico(a) Enfermeiro(a) Paciente Nenhum resultado encontr…" at bounding box center [432, 148] width 839 height 43
click at [103, 212] on label "Item de agendamento *" at bounding box center [61, 217] width 92 height 11
click at [90, 220] on span "Item de agendamento" at bounding box center [57, 218] width 85 height 10
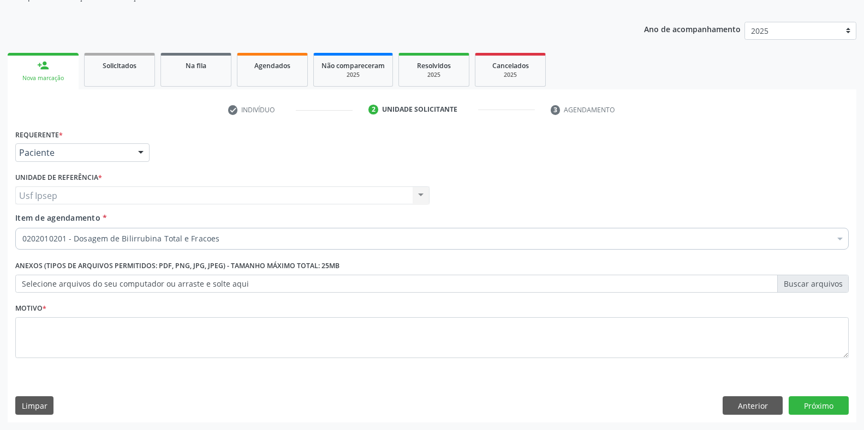
click at [22, 228] on input "Item de agendamento *" at bounding box center [22, 239] width 0 height 22
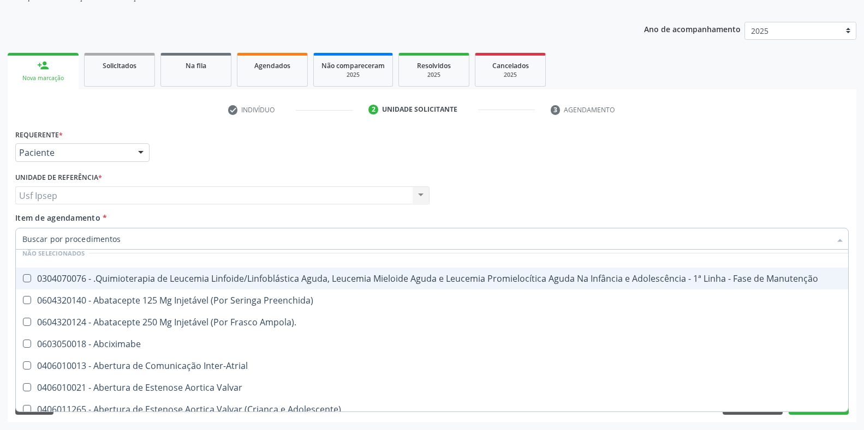
click at [33, 242] on input "Item de agendamento *" at bounding box center [426, 239] width 808 height 22
click at [141, 148] on div at bounding box center [141, 153] width 16 height 19
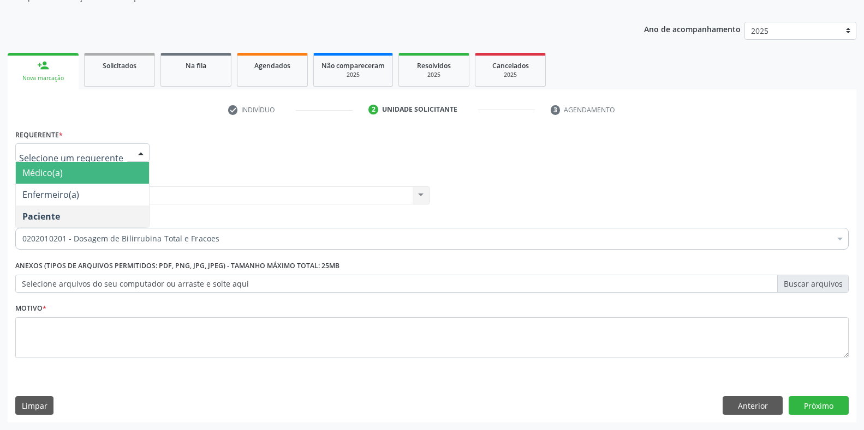
scroll to position [0, 0]
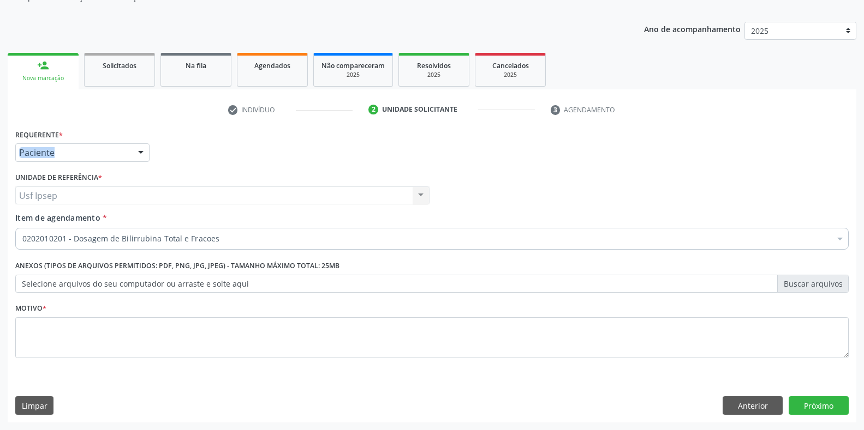
click at [236, 142] on div "Requerente * Paciente Médico(a) Enfermeiro(a) Paciente Nenhum resultado encontr…" at bounding box center [432, 148] width 839 height 43
click at [222, 159] on div "Requerente * Paciente Médico(a) Enfermeiro(a) Paciente Nenhum resultado encontr…" at bounding box center [432, 148] width 839 height 43
click at [29, 216] on span "Item de agendamento" at bounding box center [57, 218] width 85 height 10
click at [22, 228] on input "Item de agendamento *" at bounding box center [22, 239] width 0 height 22
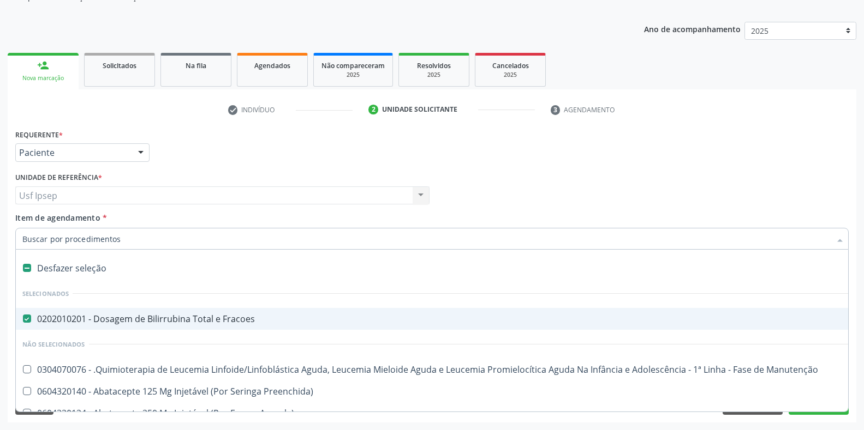
click at [27, 321] on Fracoes at bounding box center [27, 319] width 8 height 8
click at [23, 321] on Fracoes "checkbox" at bounding box center [19, 318] width 7 height 7
checkbox Fracoes "false"
click at [28, 217] on span "Item de agendamento" at bounding box center [57, 218] width 85 height 10
click at [28, 228] on input "Item de agendamento *" at bounding box center [426, 239] width 808 height 22
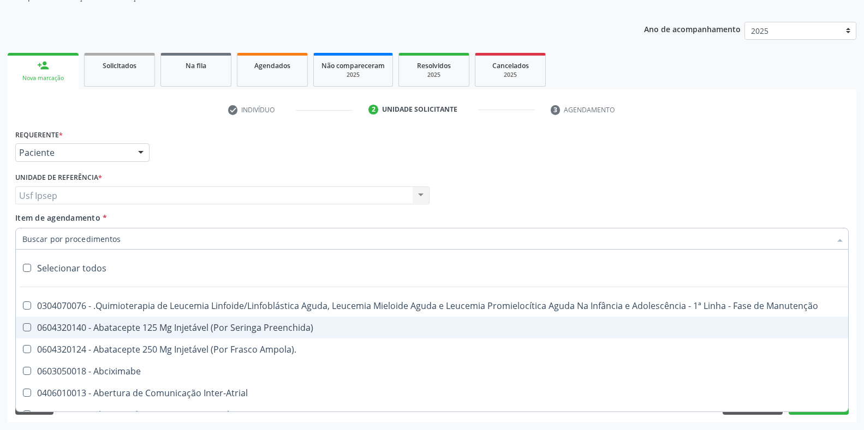
click at [26, 238] on input "Item de agendamento *" at bounding box center [426, 239] width 808 height 22
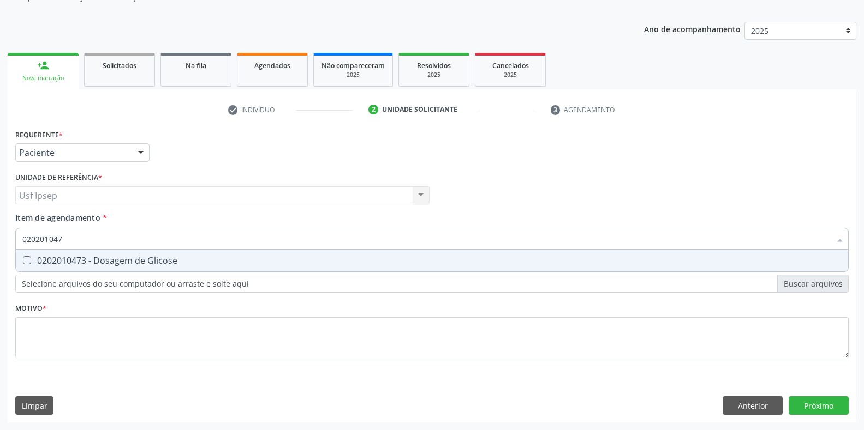
type input "0202010473"
click at [26, 257] on Glicose at bounding box center [27, 260] width 8 height 8
click at [23, 257] on Glicose "checkbox" at bounding box center [19, 260] width 7 height 7
click at [90, 258] on div "0202010473 - Dosagem de Glicose" at bounding box center [431, 260] width 819 height 9
checkbox Glicose "false"
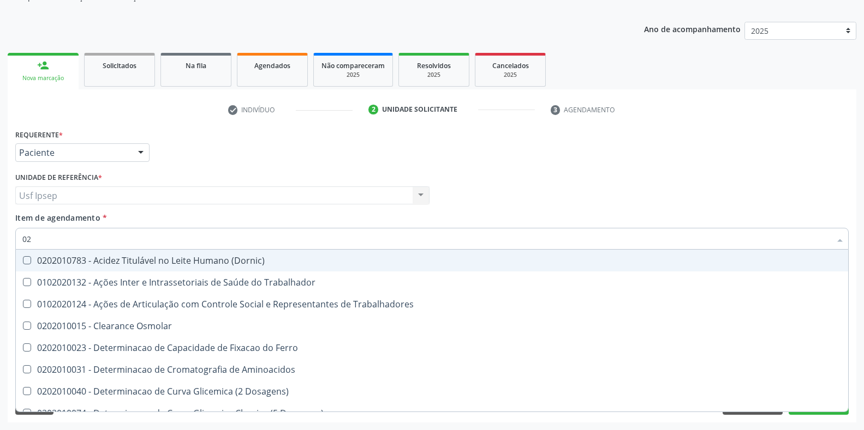
type input "0"
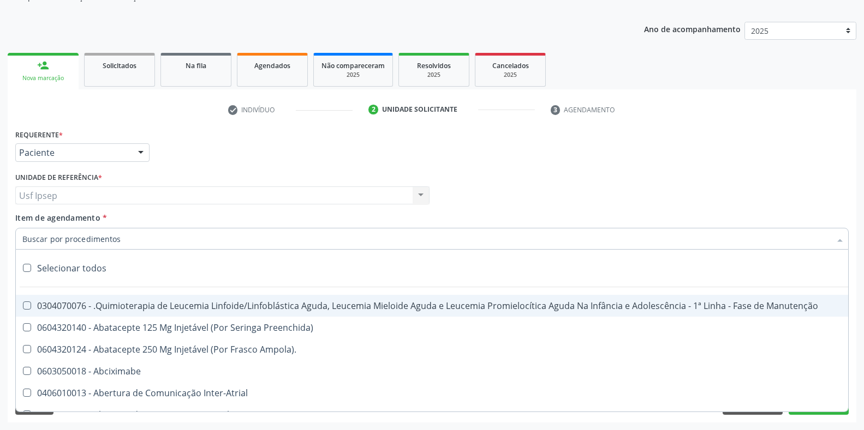
click at [27, 239] on input "Item de agendamento *" at bounding box center [426, 239] width 808 height 22
click at [139, 149] on div at bounding box center [141, 153] width 16 height 19
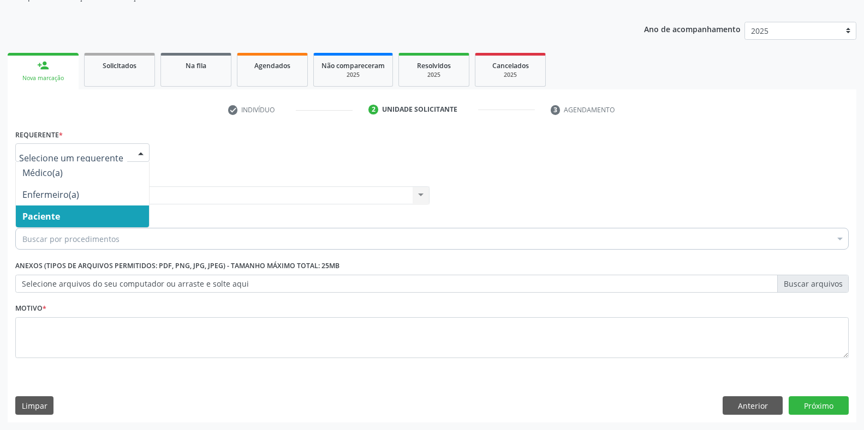
click at [26, 217] on span "Paciente" at bounding box center [41, 217] width 38 height 12
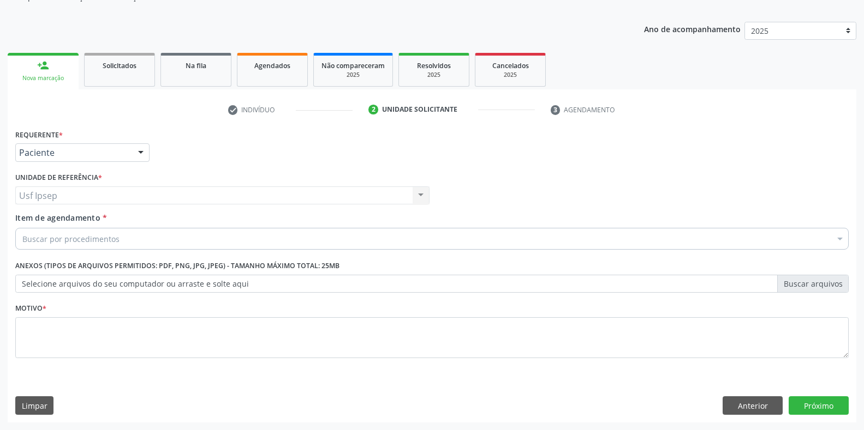
click at [22, 218] on span "Item de agendamento" at bounding box center [57, 218] width 85 height 10
click at [22, 228] on input "Item de agendamento *" at bounding box center [22, 239] width 0 height 22
click at [23, 238] on input "Item de agendamento *" at bounding box center [426, 239] width 808 height 22
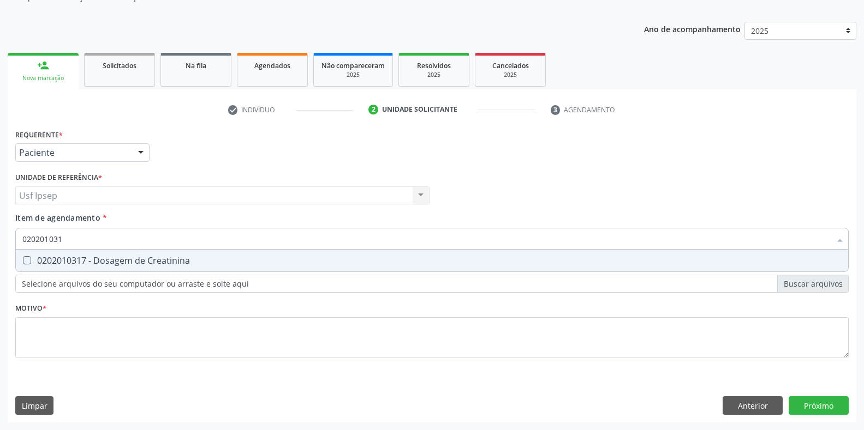
type input "0202010317"
click at [28, 259] on Creatinina at bounding box center [27, 260] width 8 height 8
click at [23, 259] on Creatinina "checkbox" at bounding box center [19, 260] width 7 height 7
click at [86, 258] on div "0202010317 - Dosagem de Creatinina" at bounding box center [431, 260] width 819 height 9
checkbox Creatinina "false"
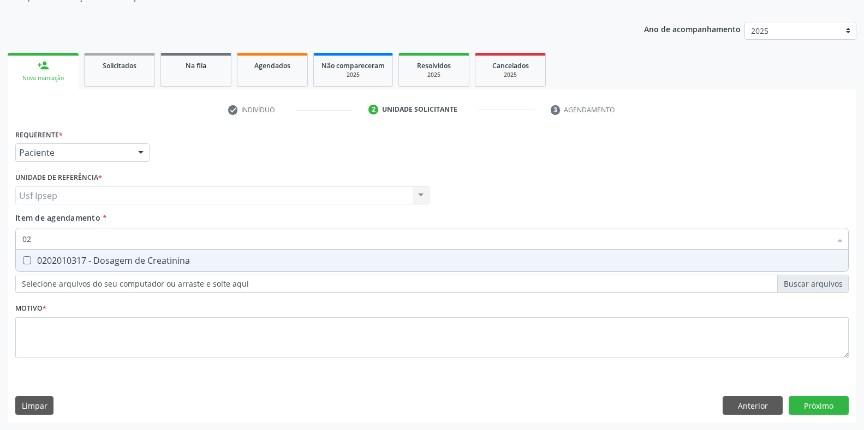
type input "0"
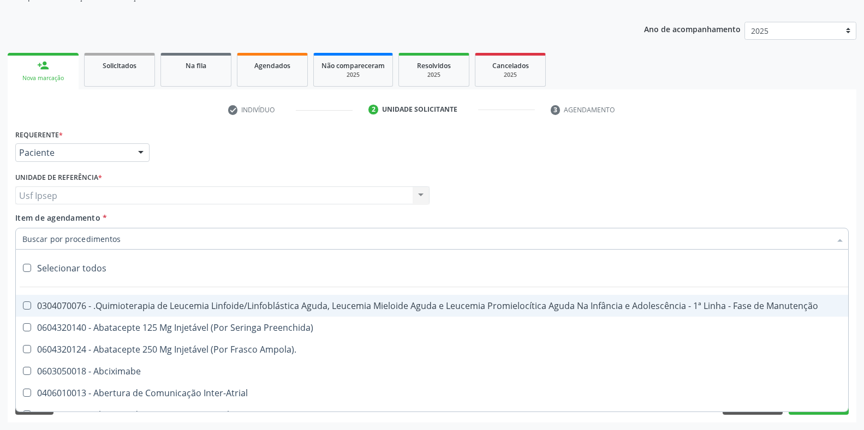
click at [45, 217] on span "Item de agendamento" at bounding box center [57, 218] width 85 height 10
click at [45, 228] on input "Item de agendamento *" at bounding box center [426, 239] width 808 height 22
click at [142, 153] on div at bounding box center [141, 153] width 16 height 19
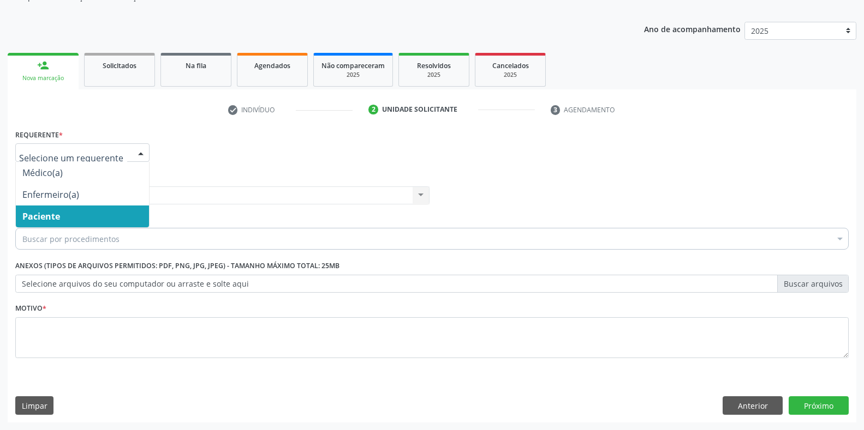
click at [68, 213] on span "Paciente" at bounding box center [82, 217] width 133 height 22
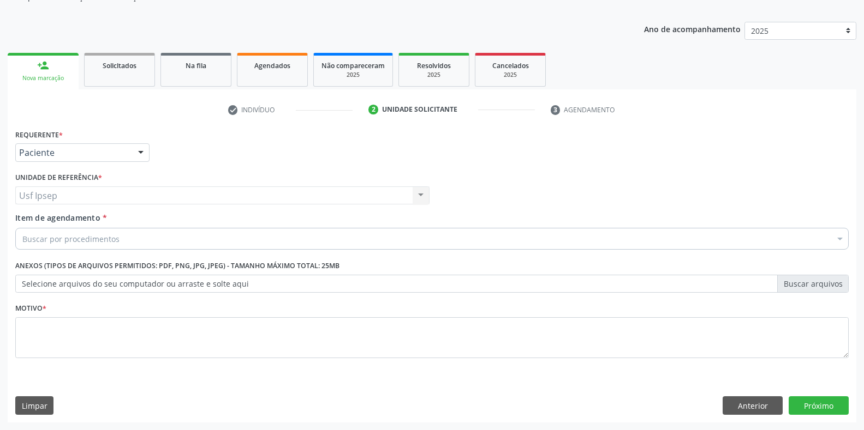
click at [26, 218] on span "Item de agendamento" at bounding box center [57, 218] width 85 height 10
click at [22, 228] on input "Item de agendamento *" at bounding box center [22, 239] width 0 height 22
click at [26, 220] on span "Item de agendamento" at bounding box center [57, 218] width 85 height 10
click at [22, 228] on input "Item de agendamento *" at bounding box center [22, 239] width 0 height 22
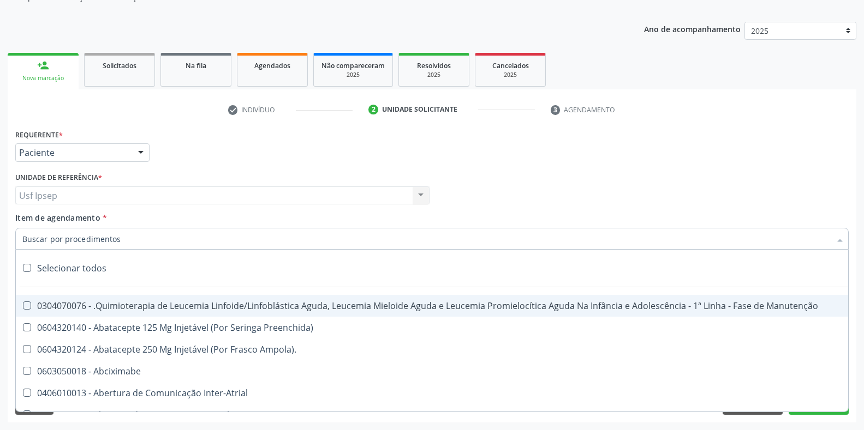
click at [26, 224] on label "Item de agendamento *" at bounding box center [61, 217] width 92 height 11
click at [26, 228] on input "Item de agendamento *" at bounding box center [426, 239] width 808 height 22
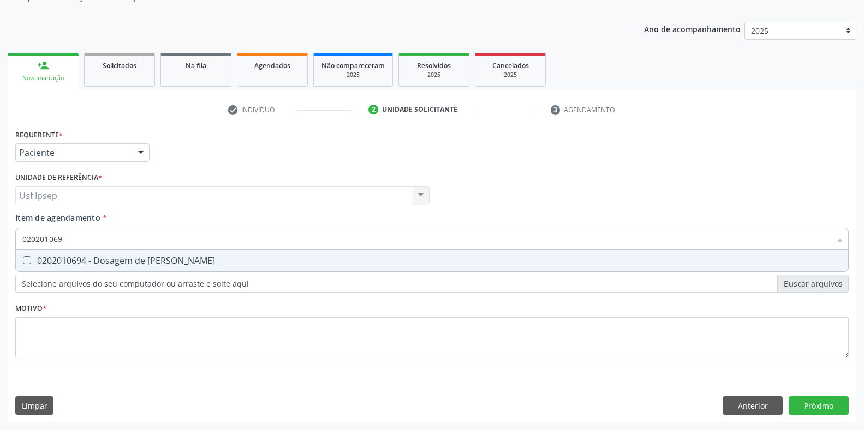
type input "0202010694"
click at [23, 257] on Ureia at bounding box center [27, 260] width 8 height 8
click at [23, 257] on Ureia "checkbox" at bounding box center [19, 260] width 7 height 7
checkbox Ureia "true"
click at [67, 236] on input "0202010694" at bounding box center [426, 239] width 808 height 22
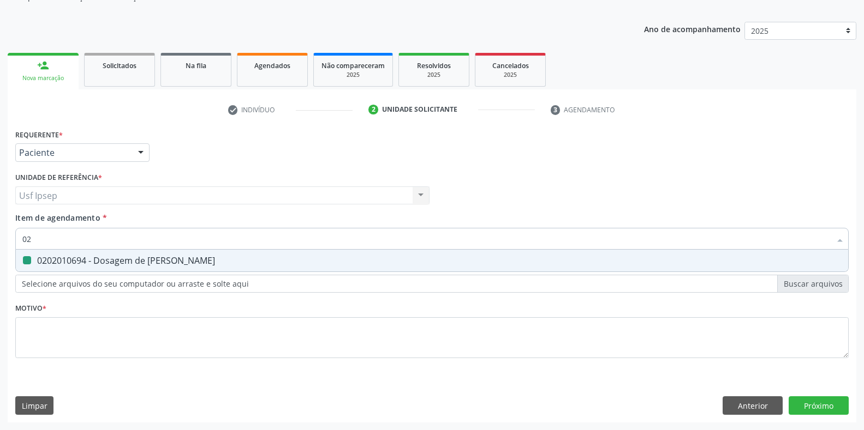
type input "0"
checkbox Ureia "false"
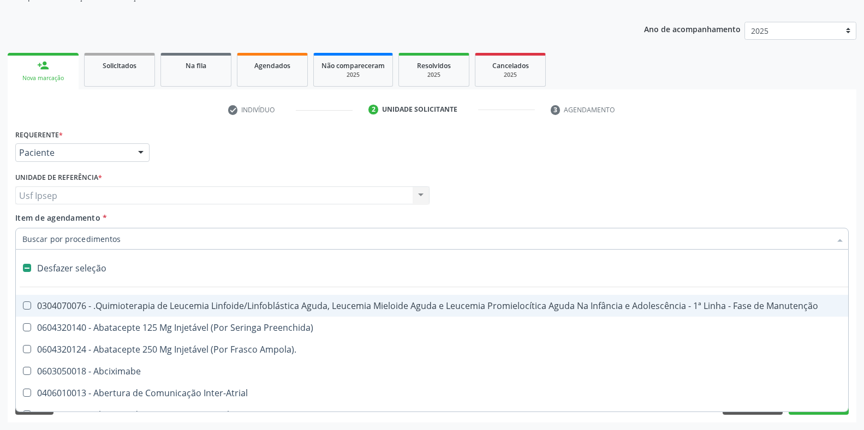
click at [143, 151] on div at bounding box center [141, 153] width 16 height 19
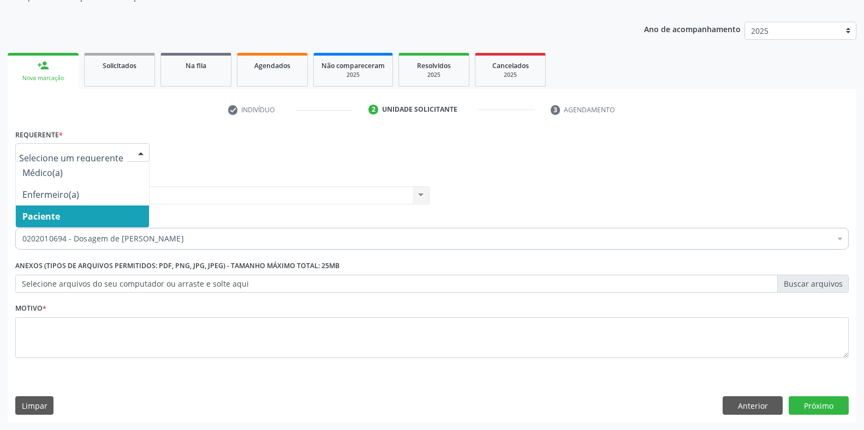
checkbox Ureia "true"
click at [72, 214] on span "Paciente" at bounding box center [82, 217] width 133 height 22
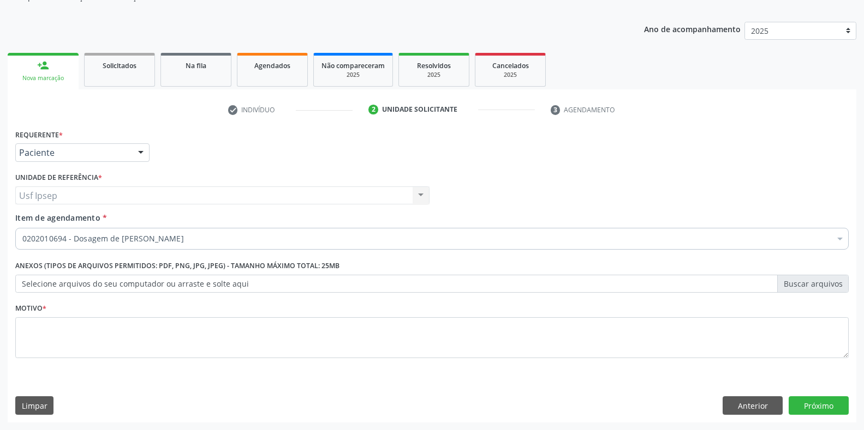
click at [43, 218] on span "Item de agendamento" at bounding box center [57, 218] width 85 height 10
click at [22, 228] on input "Item de agendamento *" at bounding box center [22, 239] width 0 height 22
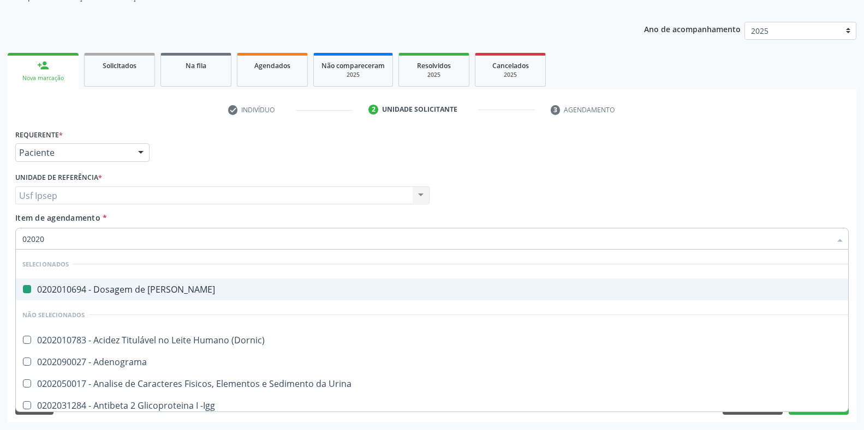
type input "020202"
checkbox Ureia "false"
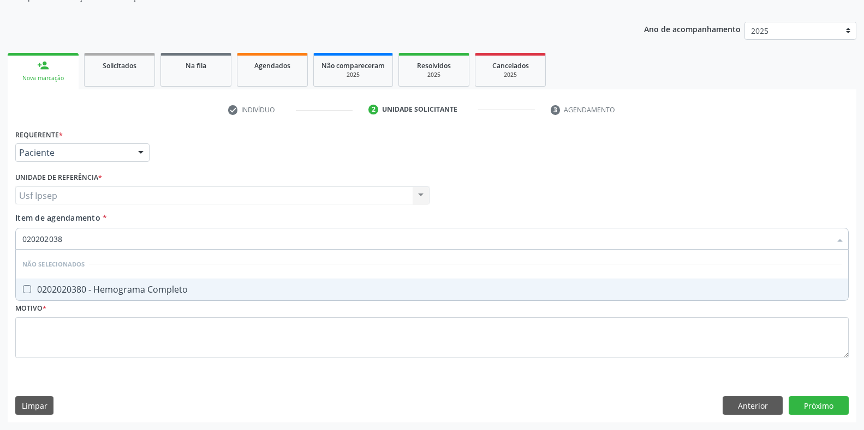
type input "0202020380"
click at [26, 286] on Completo at bounding box center [27, 289] width 8 height 8
click at [23, 286] on Completo "checkbox" at bounding box center [19, 289] width 7 height 7
checkbox Completo "true"
click at [70, 236] on input "0202020380" at bounding box center [426, 239] width 808 height 22
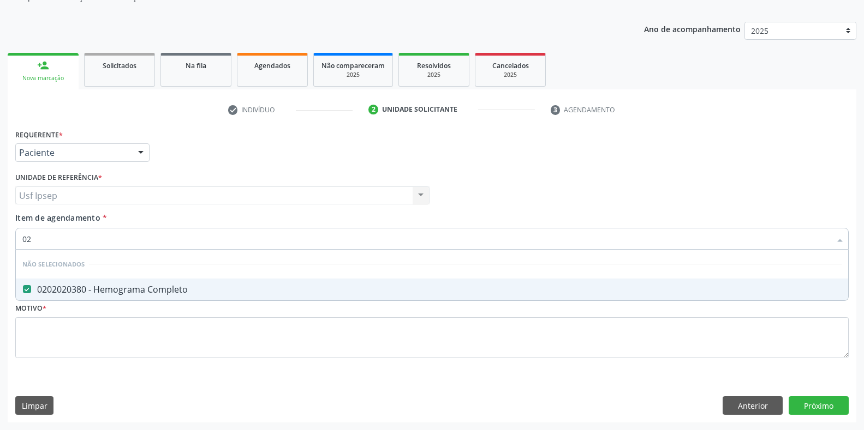
type input "0"
checkbox Completo "true"
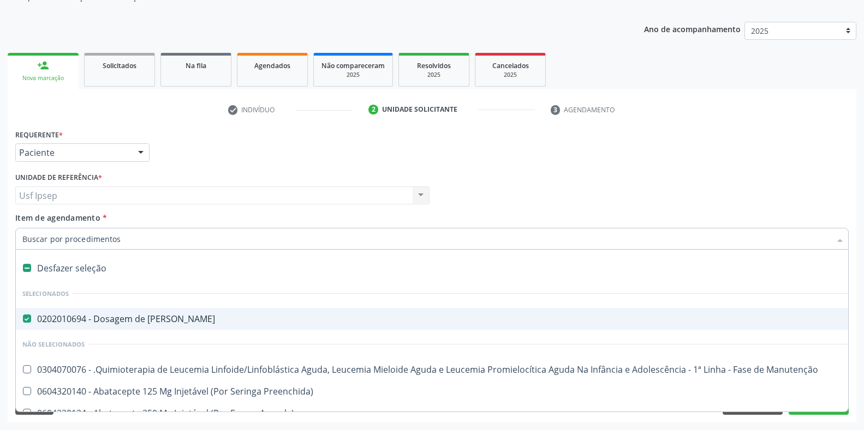
click at [141, 151] on div at bounding box center [141, 153] width 16 height 19
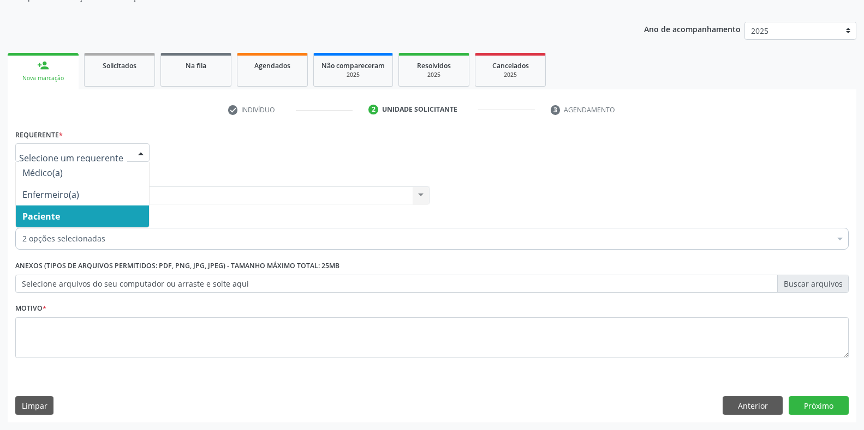
click at [70, 224] on span "Paciente" at bounding box center [82, 217] width 133 height 22
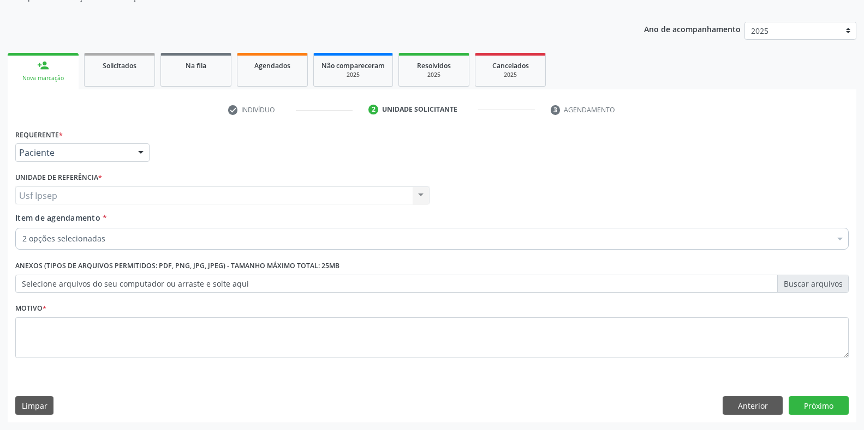
click at [38, 219] on span "Item de agendamento" at bounding box center [57, 218] width 85 height 10
click at [22, 228] on input "Item de agendamento *" at bounding box center [22, 239] width 0 height 22
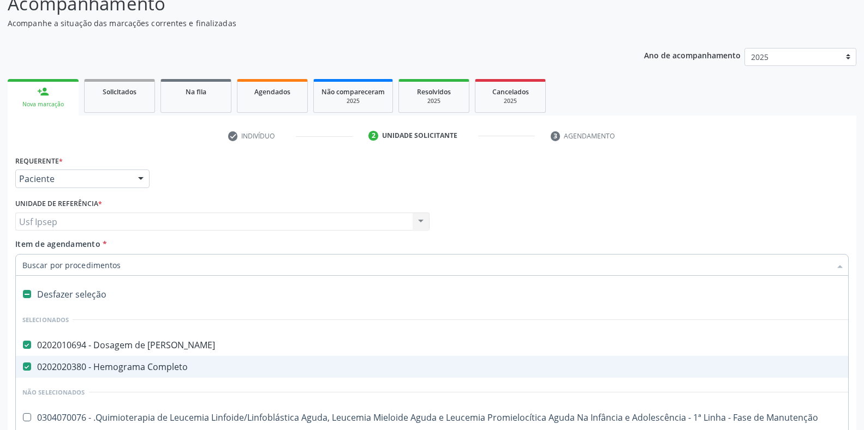
scroll to position [110, 0]
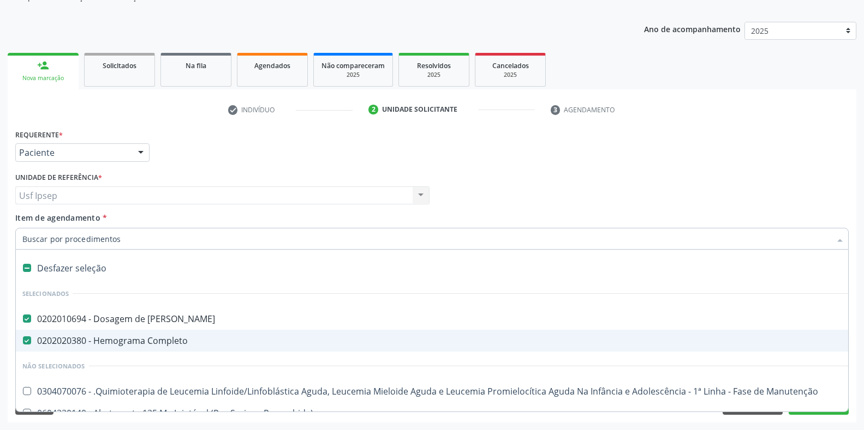
click at [28, 219] on span "Item de agendamento" at bounding box center [57, 218] width 85 height 10
click at [28, 228] on input "Item de agendamento *" at bounding box center [426, 239] width 808 height 22
click at [27, 235] on input "Item de agendamento *" at bounding box center [426, 239] width 808 height 22
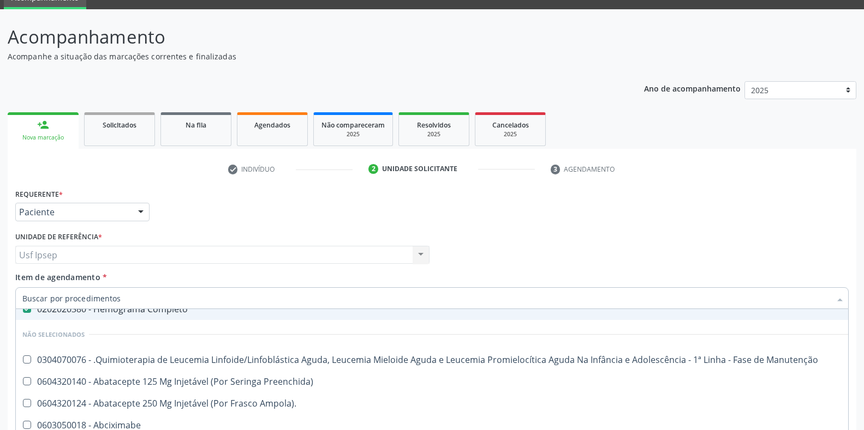
scroll to position [0, 0]
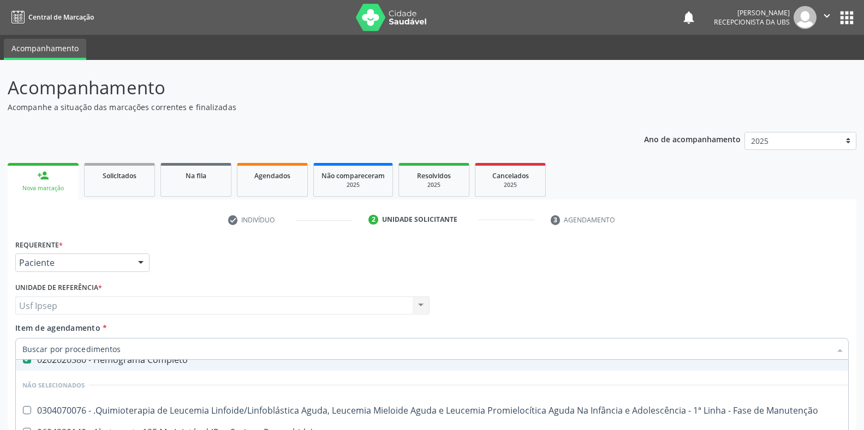
click at [26, 328] on span "Item de agendamento" at bounding box center [57, 328] width 85 height 10
click at [26, 338] on input "Item de agendamento *" at bounding box center [426, 349] width 808 height 22
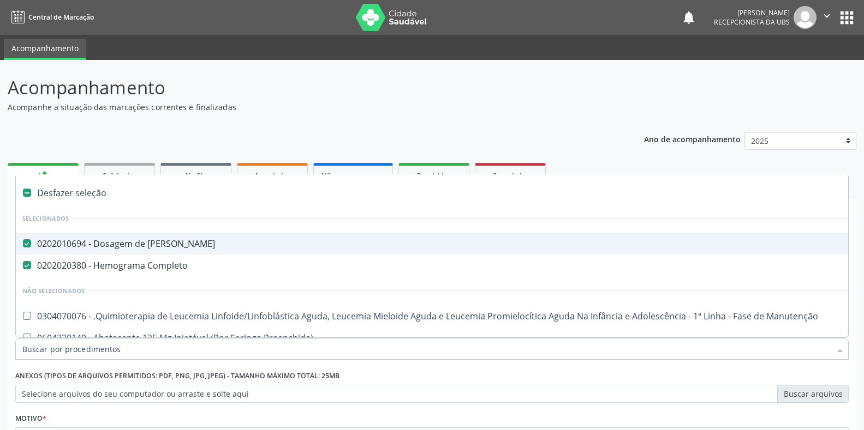
drag, startPoint x: 352, startPoint y: 113, endPoint x: 307, endPoint y: 112, distance: 45.3
click at [343, 111] on div "Acompanhamento Acompanhe a situação das marcações correntes e finalizadas Relat…" at bounding box center [432, 303] width 848 height 459
click at [307, 112] on p "Acompanhe a situação das marcações correntes e finalizadas" at bounding box center [305, 106] width 594 height 11
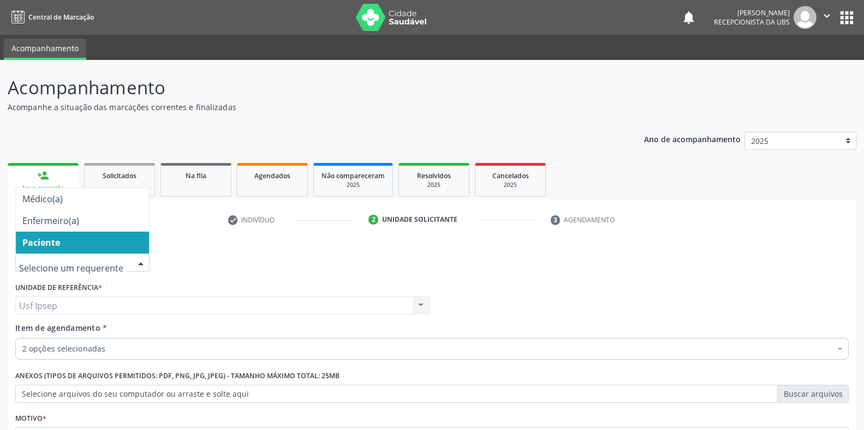
click at [141, 263] on div at bounding box center [141, 263] width 16 height 19
click at [42, 332] on span "Item de agendamento" at bounding box center [57, 328] width 85 height 10
click at [22, 338] on input "Item de agendamento *" at bounding box center [22, 349] width 0 height 22
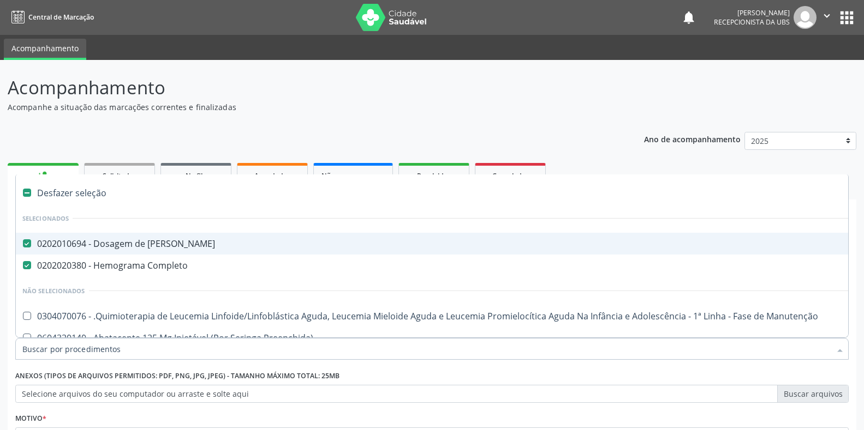
click at [267, 130] on div "Ano de acompanhamento 2025 2024 person_add Nova marcação Solicitados Na fila Ag…" at bounding box center [432, 328] width 848 height 409
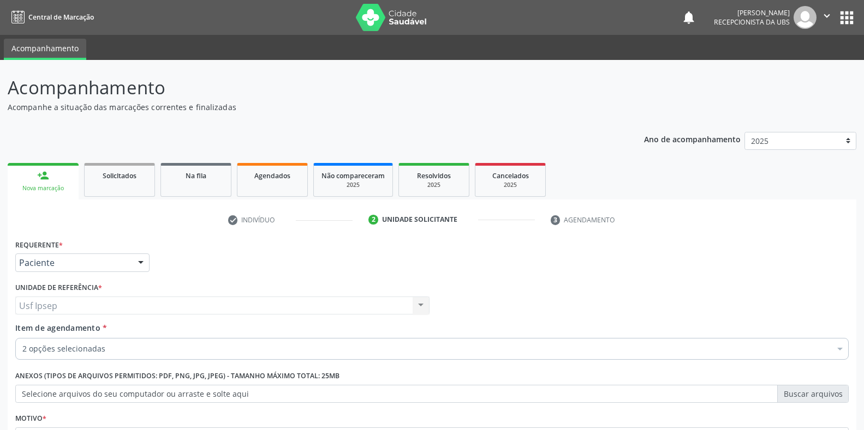
click at [267, 130] on div "Ano de acompanhamento 2025 2024 person_add Nova marcação Solicitados Na fila Ag…" at bounding box center [432, 328] width 848 height 409
click at [34, 332] on span "Item de agendamento" at bounding box center [57, 328] width 85 height 10
click at [22, 338] on input "Item de agendamento *" at bounding box center [22, 349] width 0 height 22
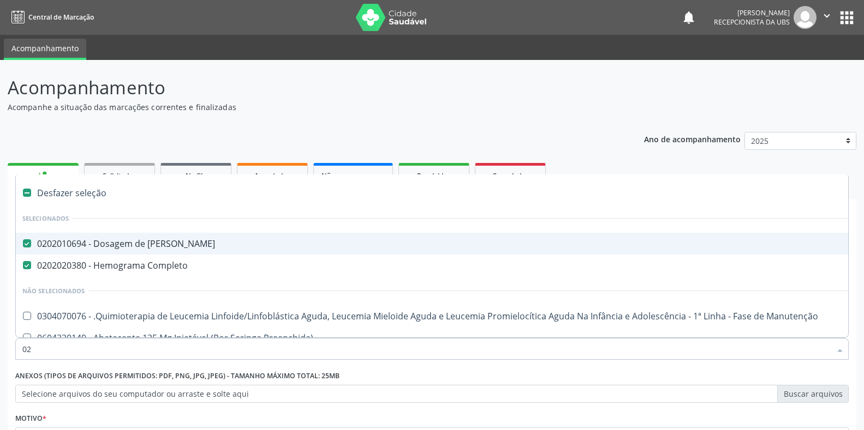
type input "020"
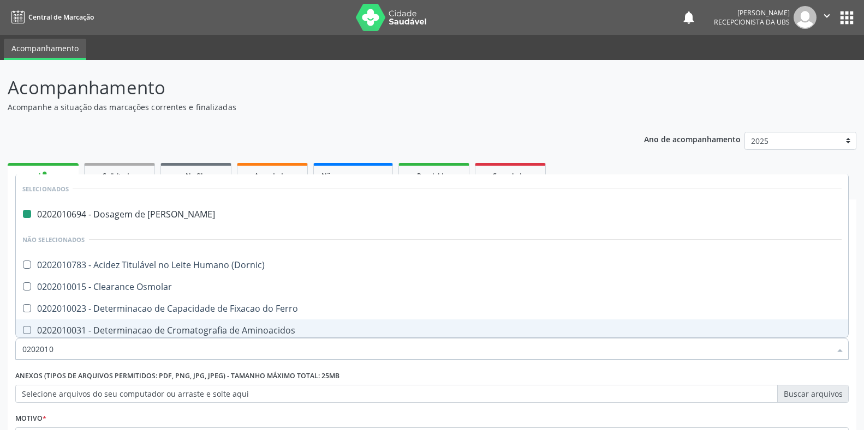
type input "02020100"
checkbox Ureia "false"
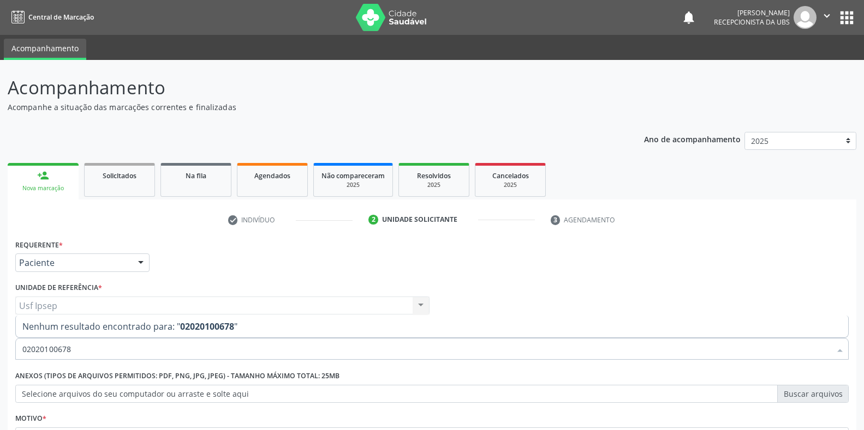
scroll to position [110, 0]
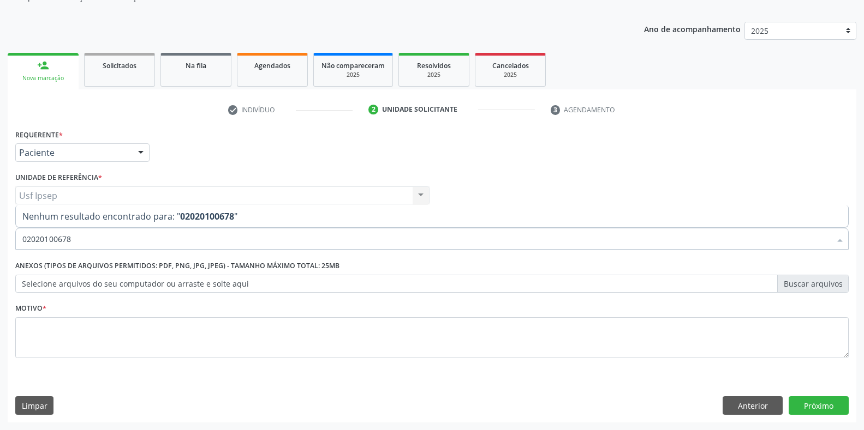
click at [74, 237] on input "02020100678" at bounding box center [426, 239] width 808 height 22
type input "0"
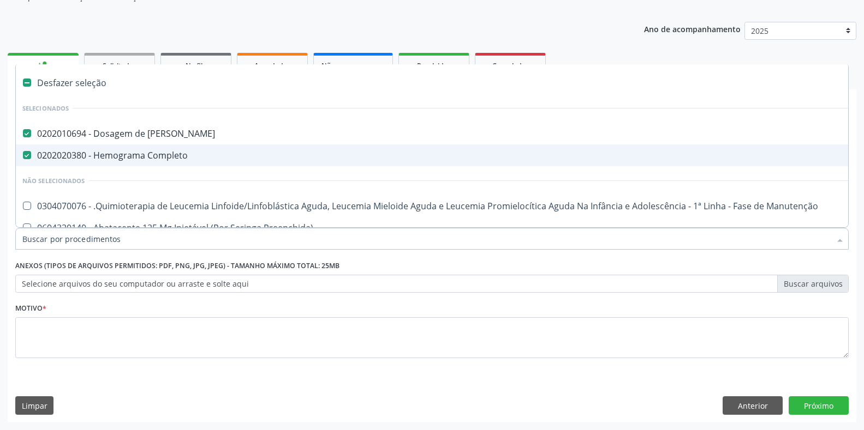
click at [244, 138] on span "0202010694 - Dosagem de [PERSON_NAME]" at bounding box center [447, 134] width 863 height 22
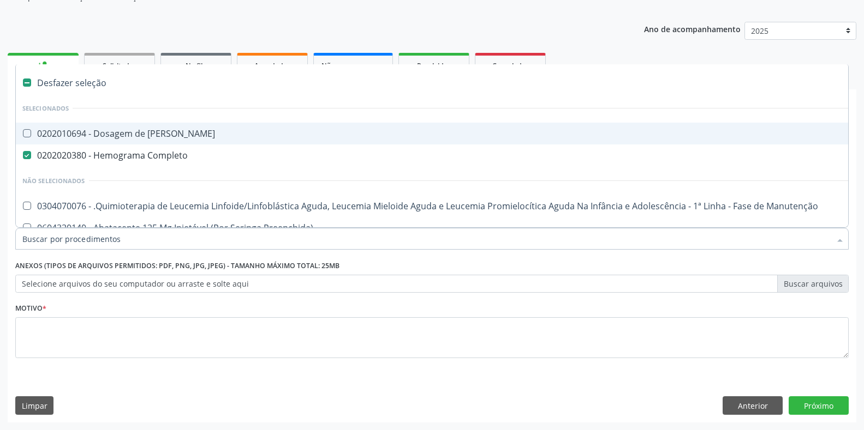
click at [26, 131] on Ureia at bounding box center [27, 133] width 8 height 8
click at [23, 131] on Ureia "checkbox" at bounding box center [19, 133] width 7 height 7
checkbox Ureia "true"
drag, startPoint x: 158, startPoint y: 54, endPoint x: 158, endPoint y: 107, distance: 52.9
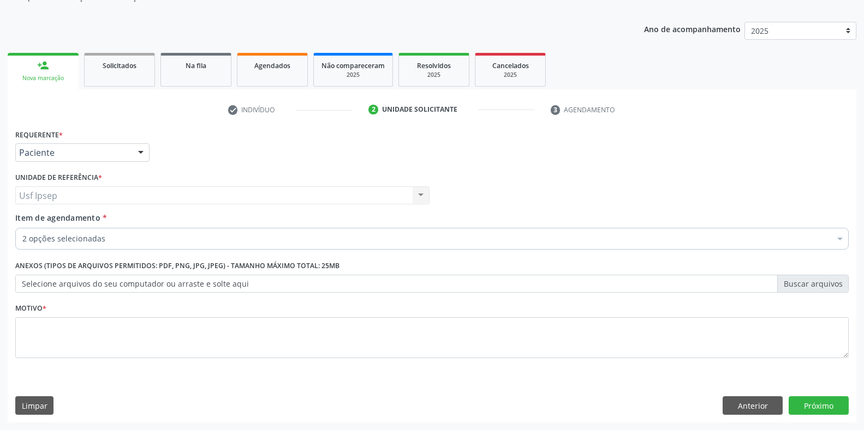
scroll to position [0, 0]
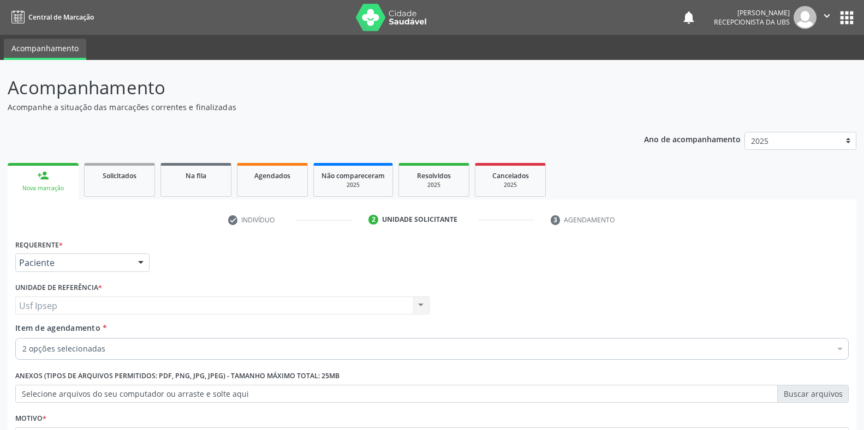
drag, startPoint x: 158, startPoint y: 107, endPoint x: 47, endPoint y: 186, distance: 136.1
click at [47, 186] on div "Nova marcação" at bounding box center [43, 188] width 56 height 8
drag, startPoint x: 113, startPoint y: 387, endPoint x: 164, endPoint y: 429, distance: 65.5
